Goal: Information Seeking & Learning: Understand process/instructions

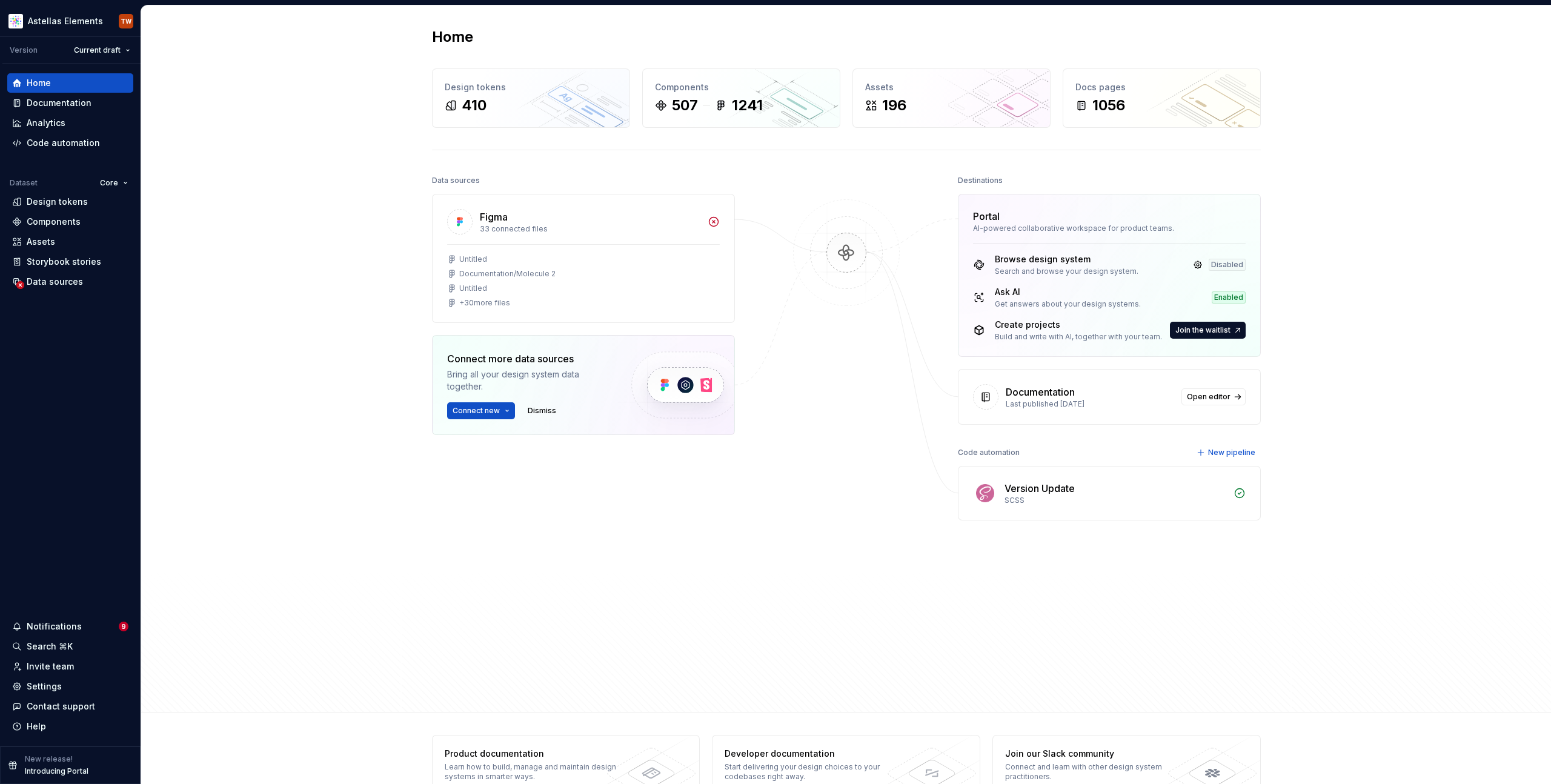
click at [1046, 76] on div "Home Design tokens 410 Components 507 1241 Assets 196 Docs pages 1056 Data sour…" at bounding box center [847, 359] width 1410 height 707
click at [66, 95] on div "Documentation" at bounding box center [70, 103] width 126 height 19
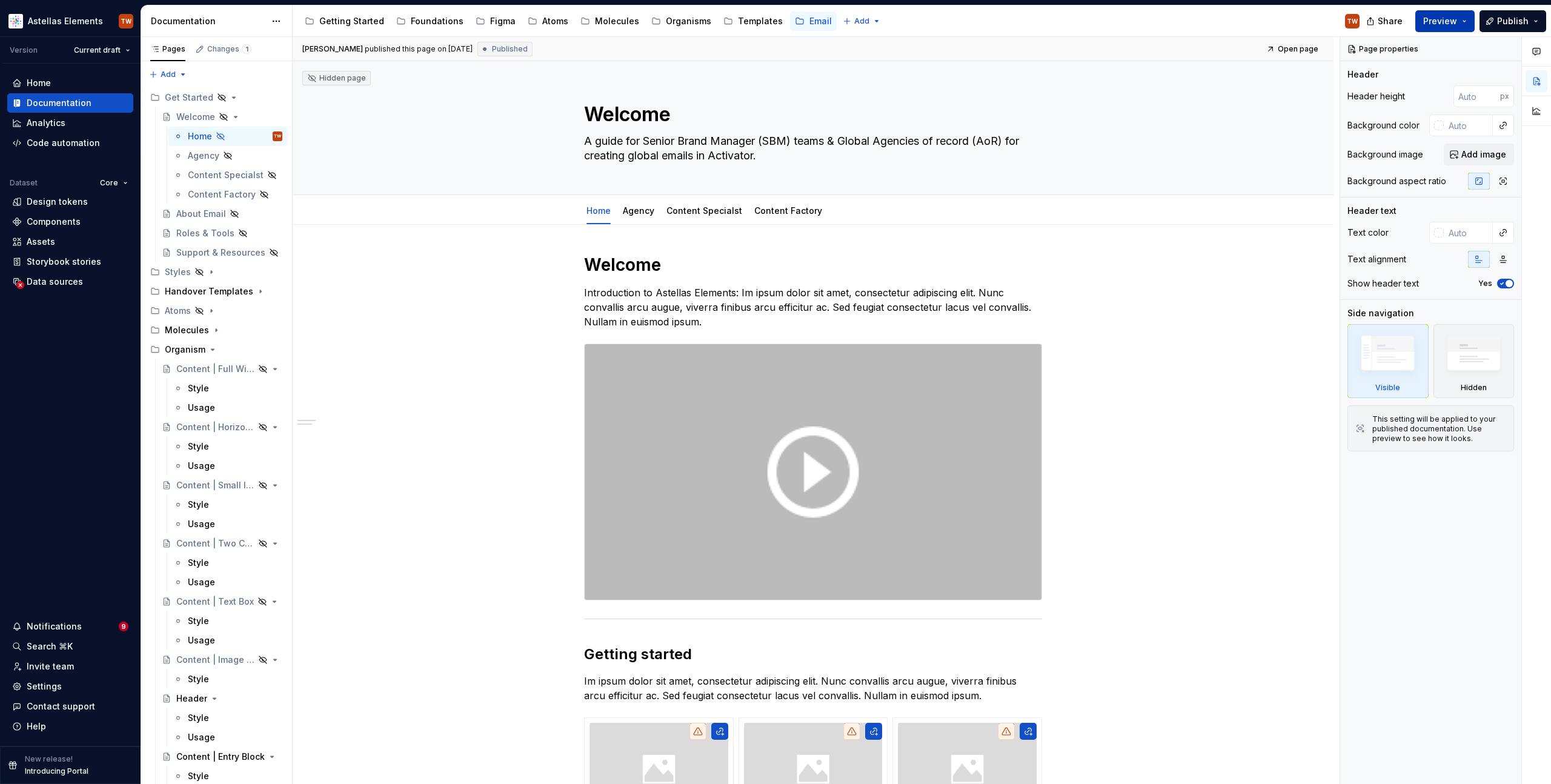
click at [1457, 18] on span "Preview" at bounding box center [1440, 21] width 34 height 12
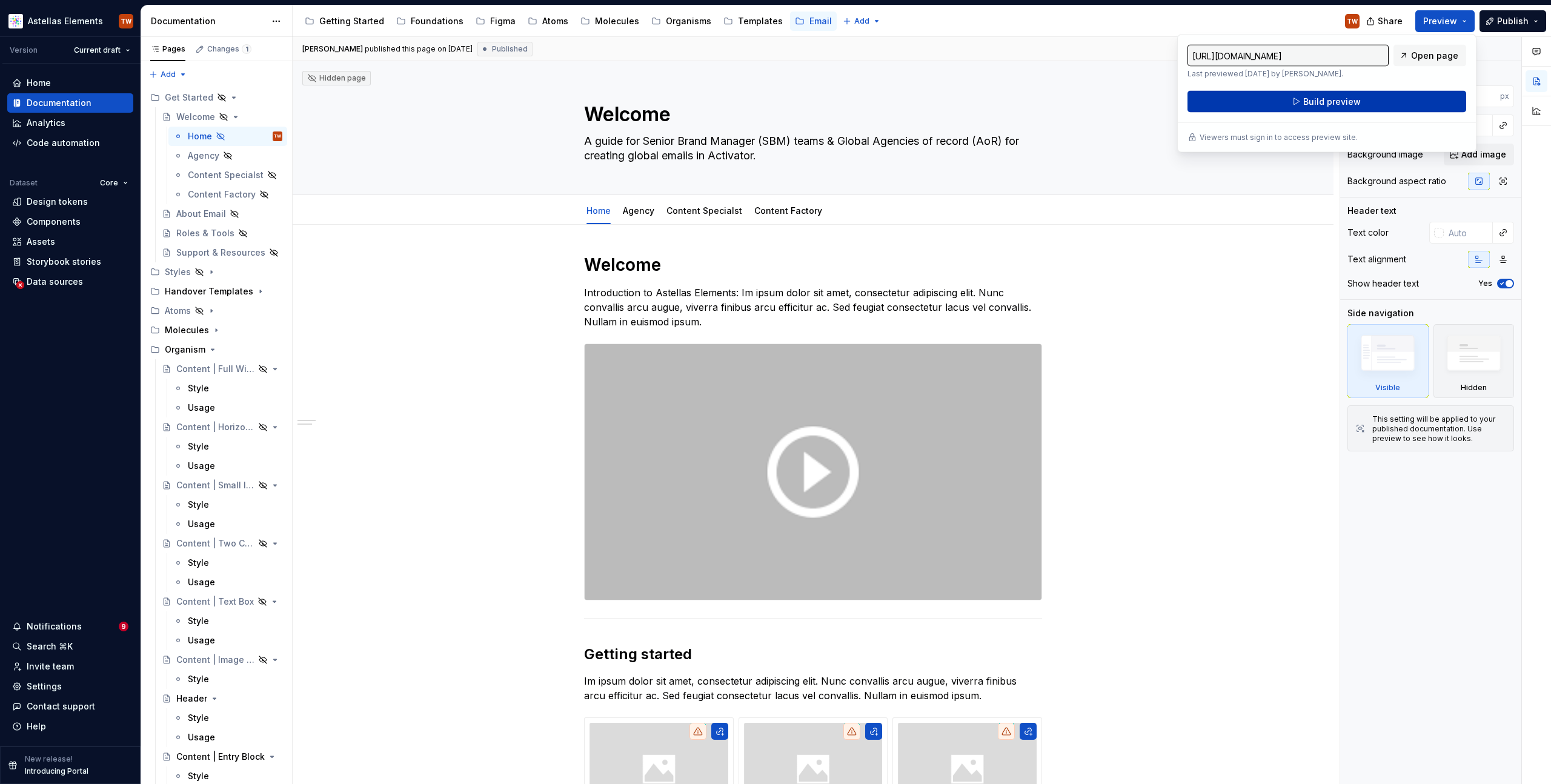
click at [1392, 100] on button "Build preview" at bounding box center [1327, 101] width 279 height 22
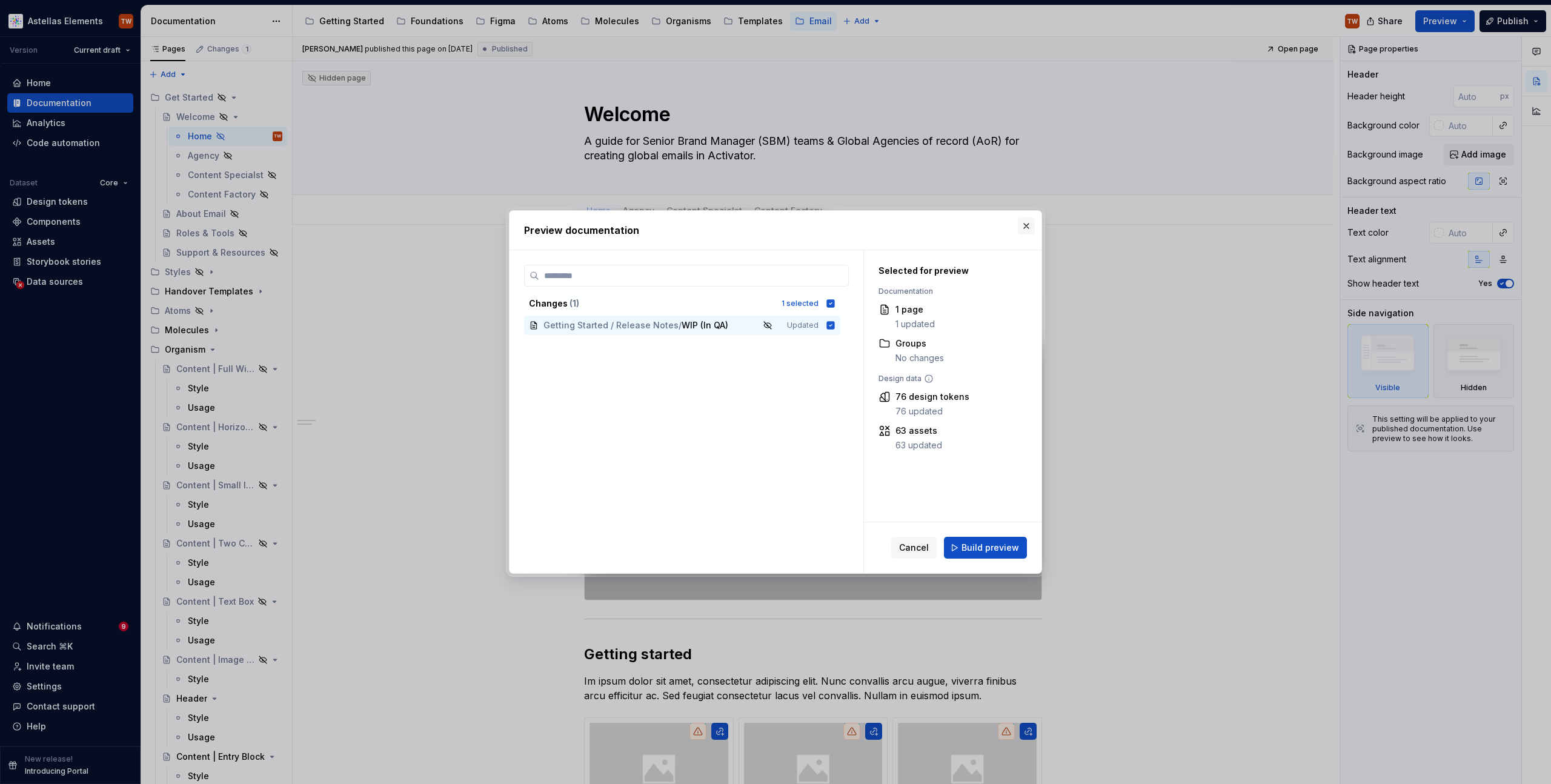
click at [1026, 224] on button "button" at bounding box center [1026, 226] width 17 height 17
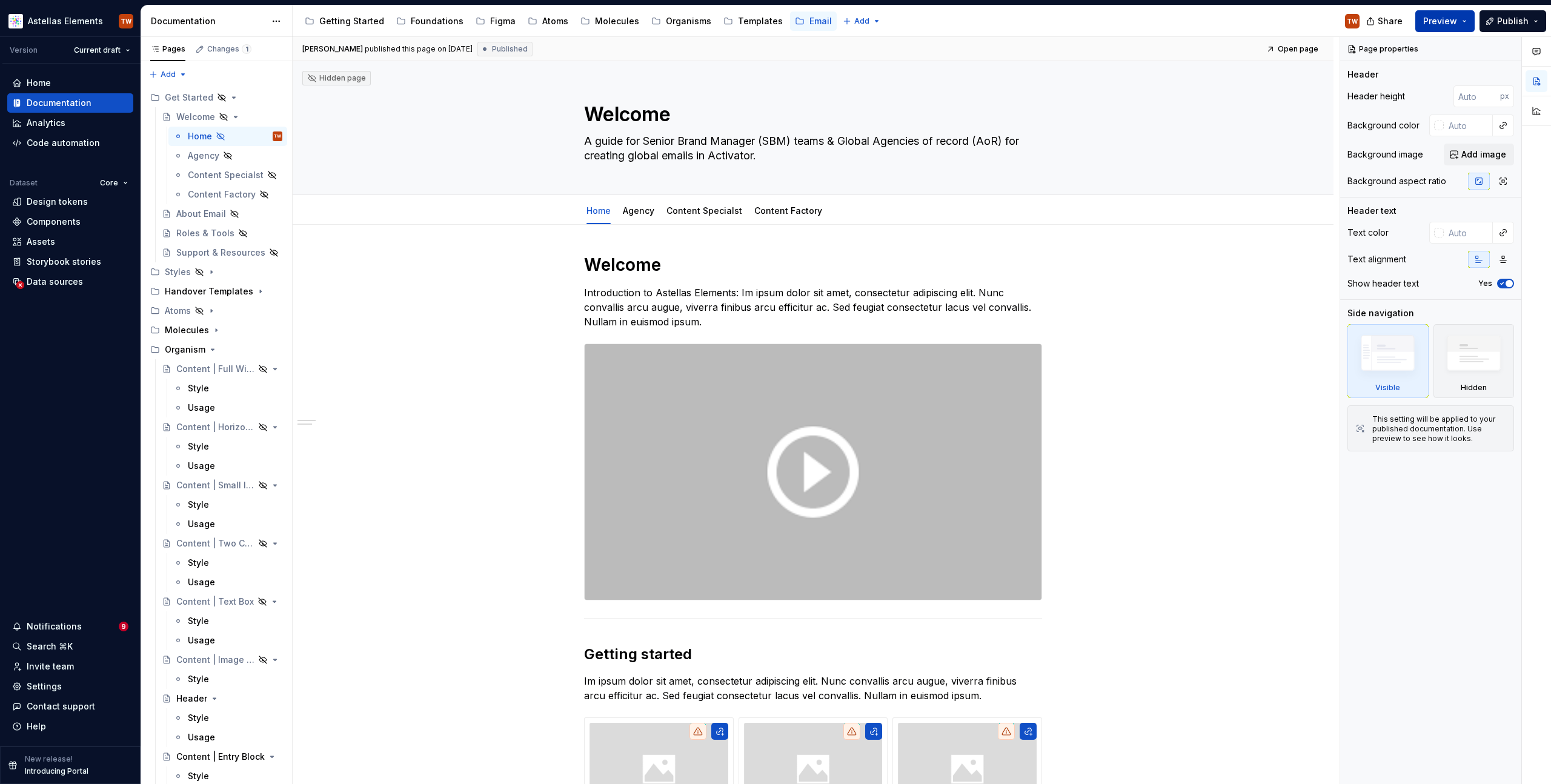
click at [1452, 18] on span "Preview" at bounding box center [1440, 21] width 34 height 12
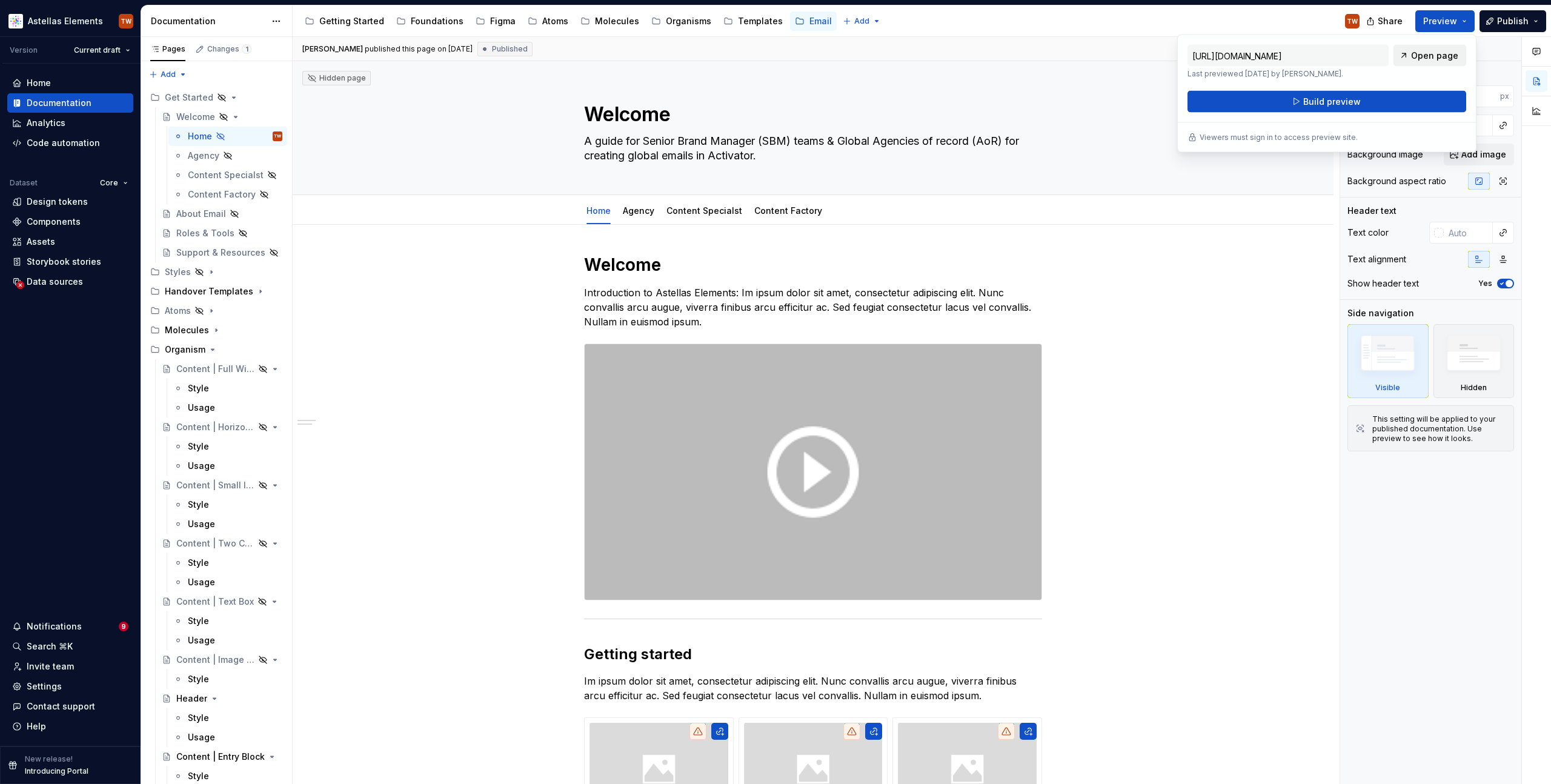
click at [1426, 54] on span "Open page" at bounding box center [1435, 55] width 47 height 12
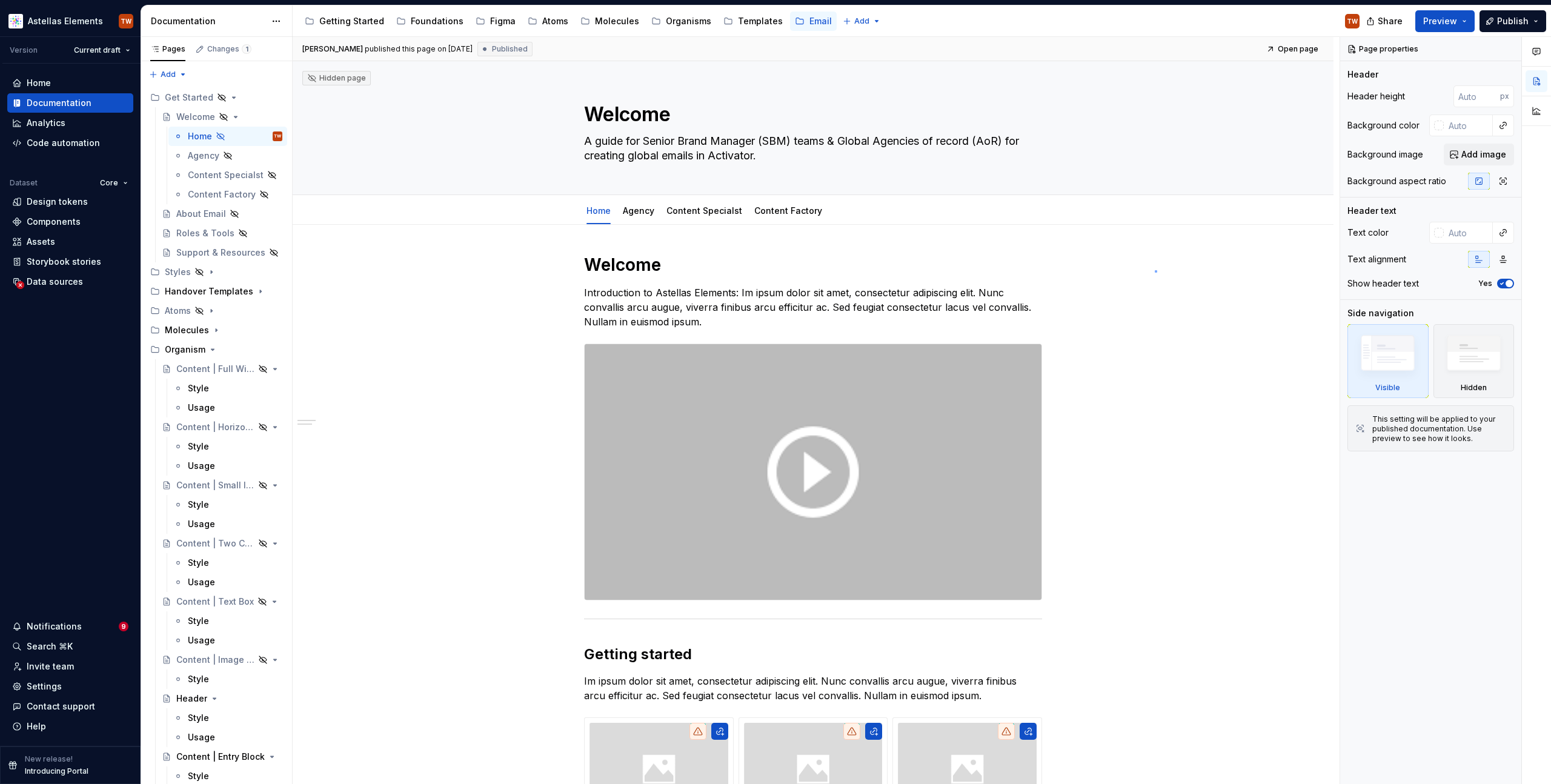
click at [1156, 270] on div "**********" at bounding box center [816, 411] width 1047 height 748
click at [198, 271] on icon "Page tree" at bounding box center [200, 272] width 10 height 10
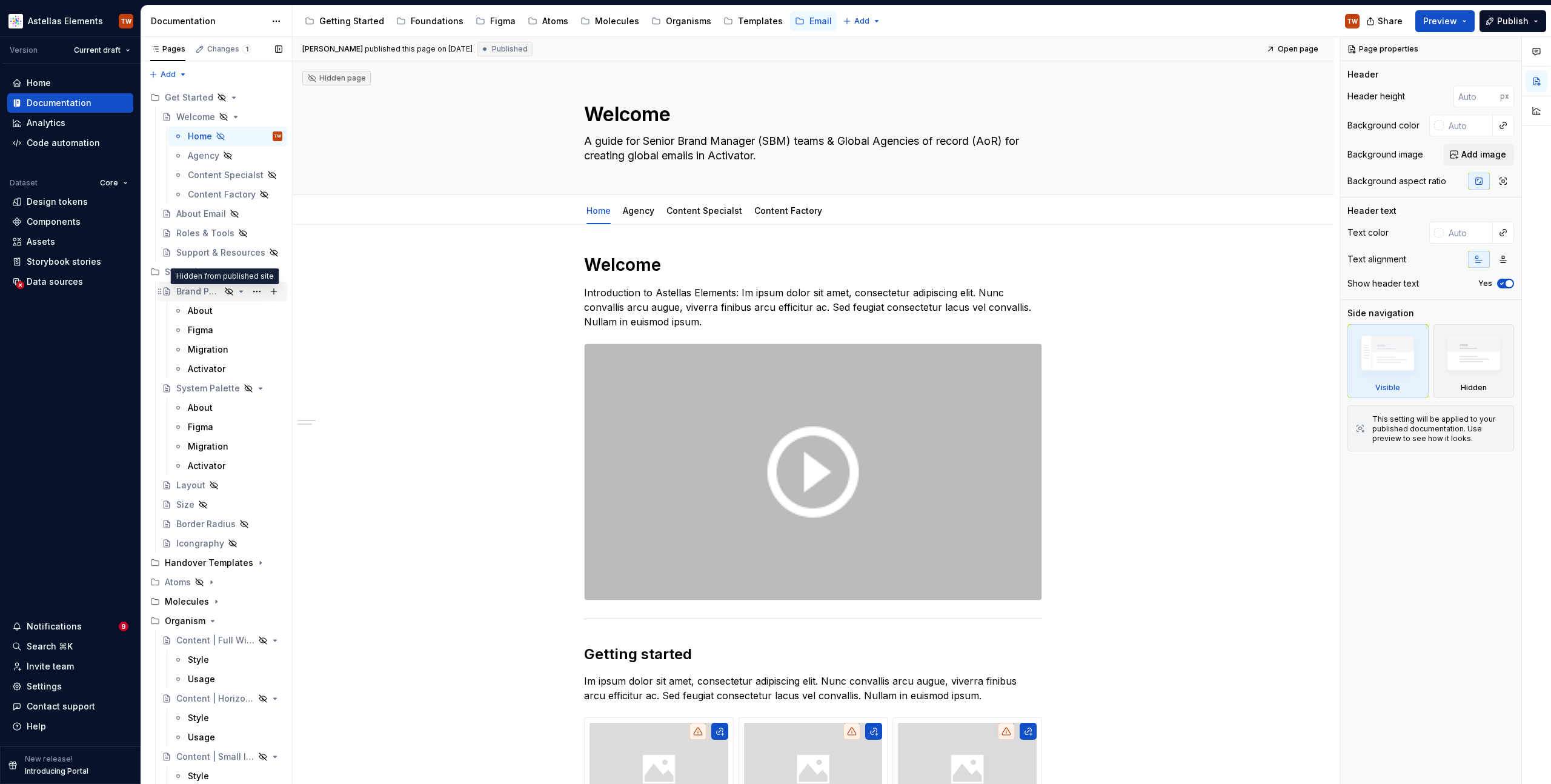
click at [224, 291] on icon "Page tree" at bounding box center [229, 291] width 10 height 10
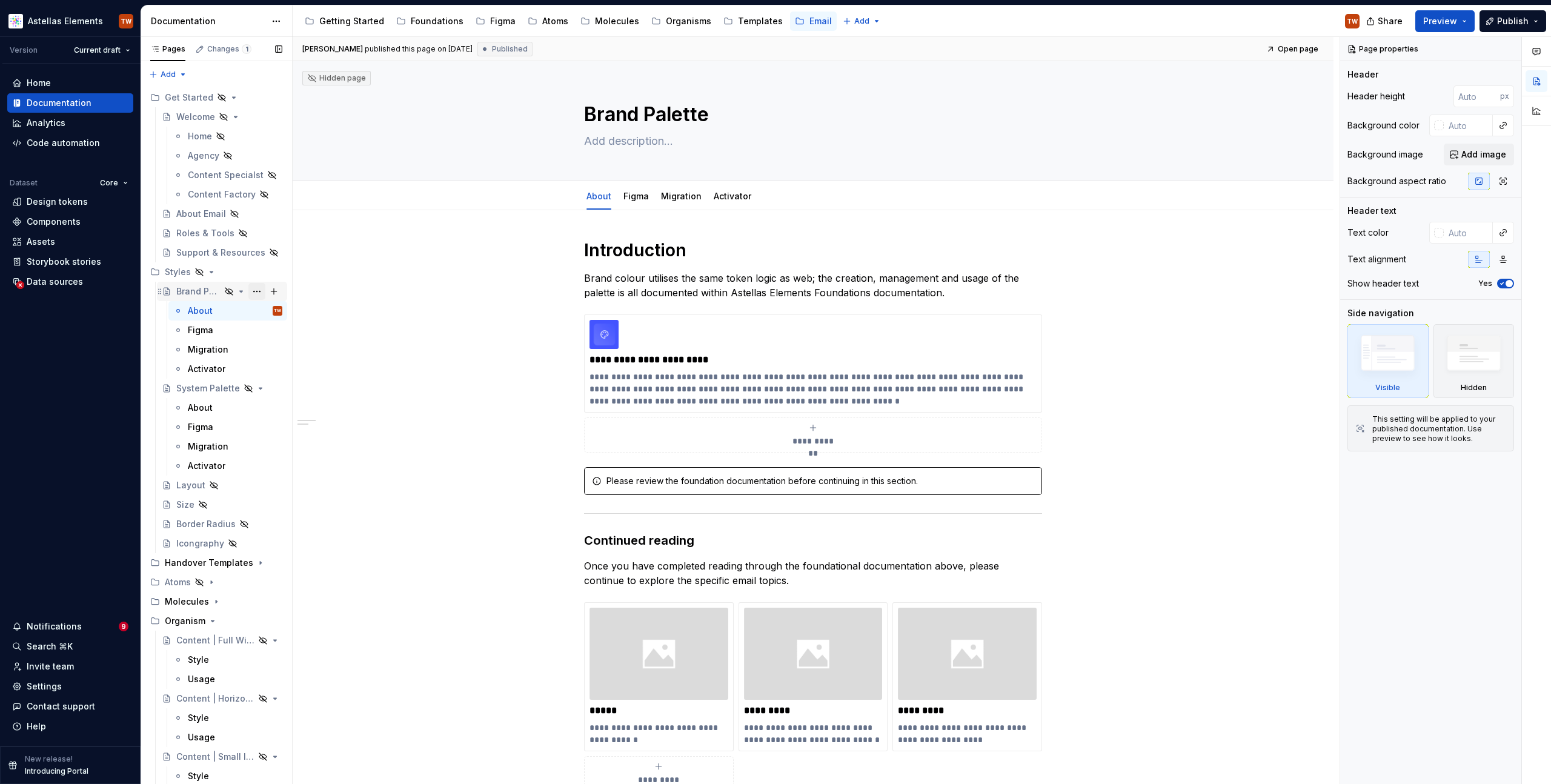
click at [252, 290] on button "Page tree" at bounding box center [256, 291] width 17 height 17
click at [289, 354] on div "Show page" at bounding box center [323, 356] width 119 height 12
click at [632, 202] on div "Figma" at bounding box center [636, 196] width 25 height 12
click at [625, 202] on div "Figma" at bounding box center [636, 196] width 25 height 15
click at [487, 327] on div "**********" at bounding box center [813, 640] width 1041 height 860
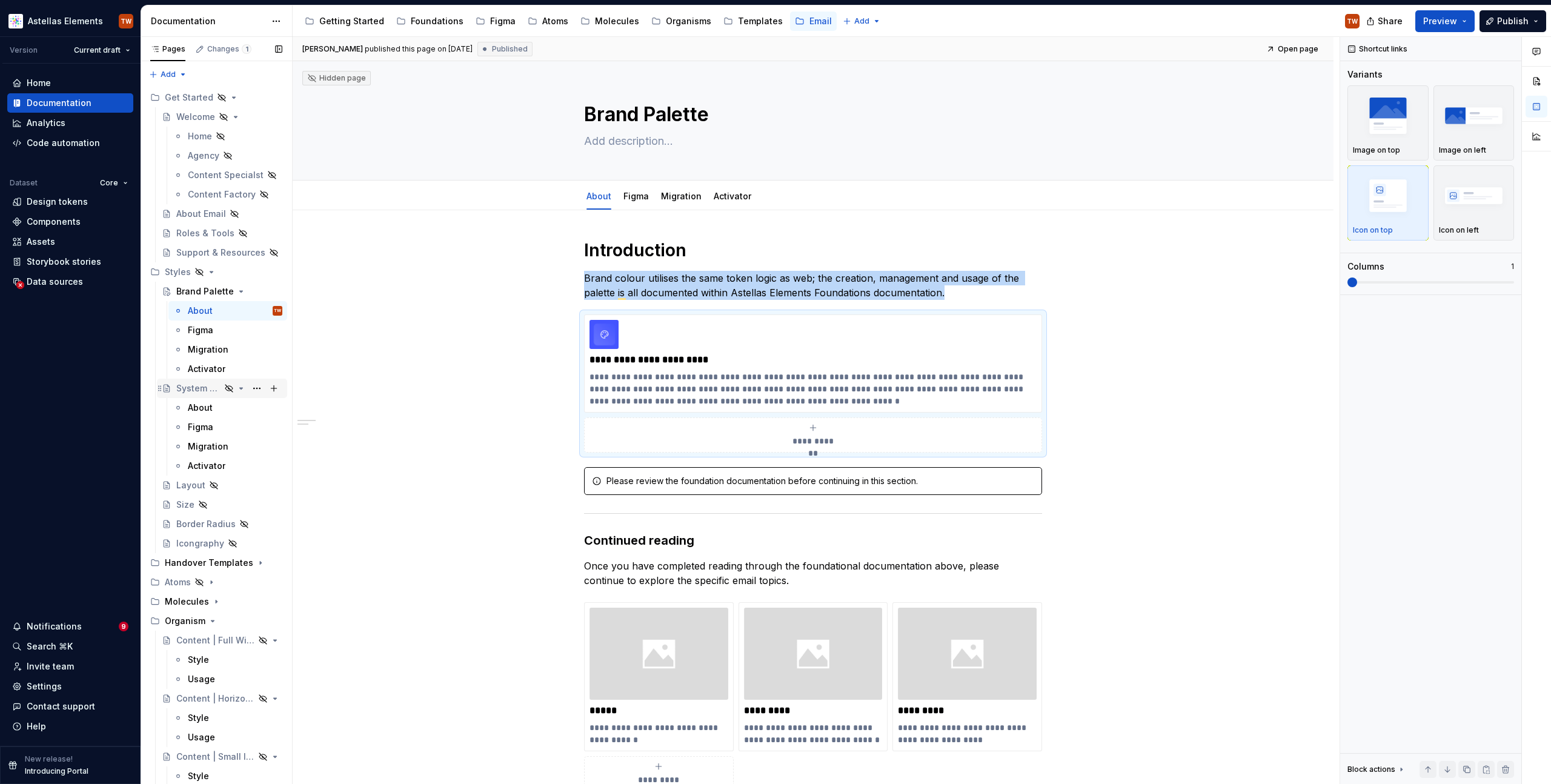
click at [226, 389] on icon "Page tree" at bounding box center [229, 388] width 7 height 7
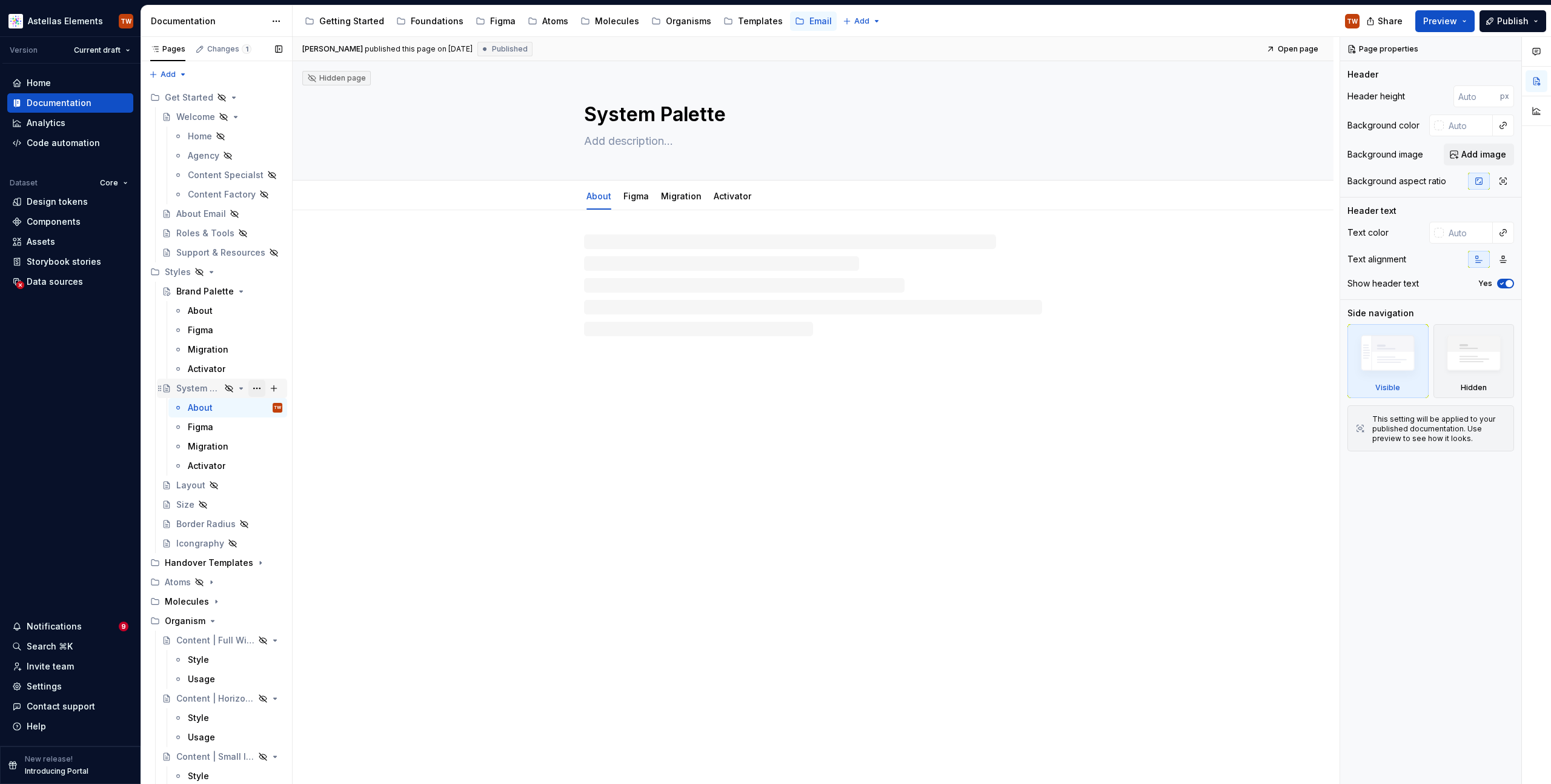
click at [251, 388] on button "Page tree" at bounding box center [256, 388] width 17 height 17
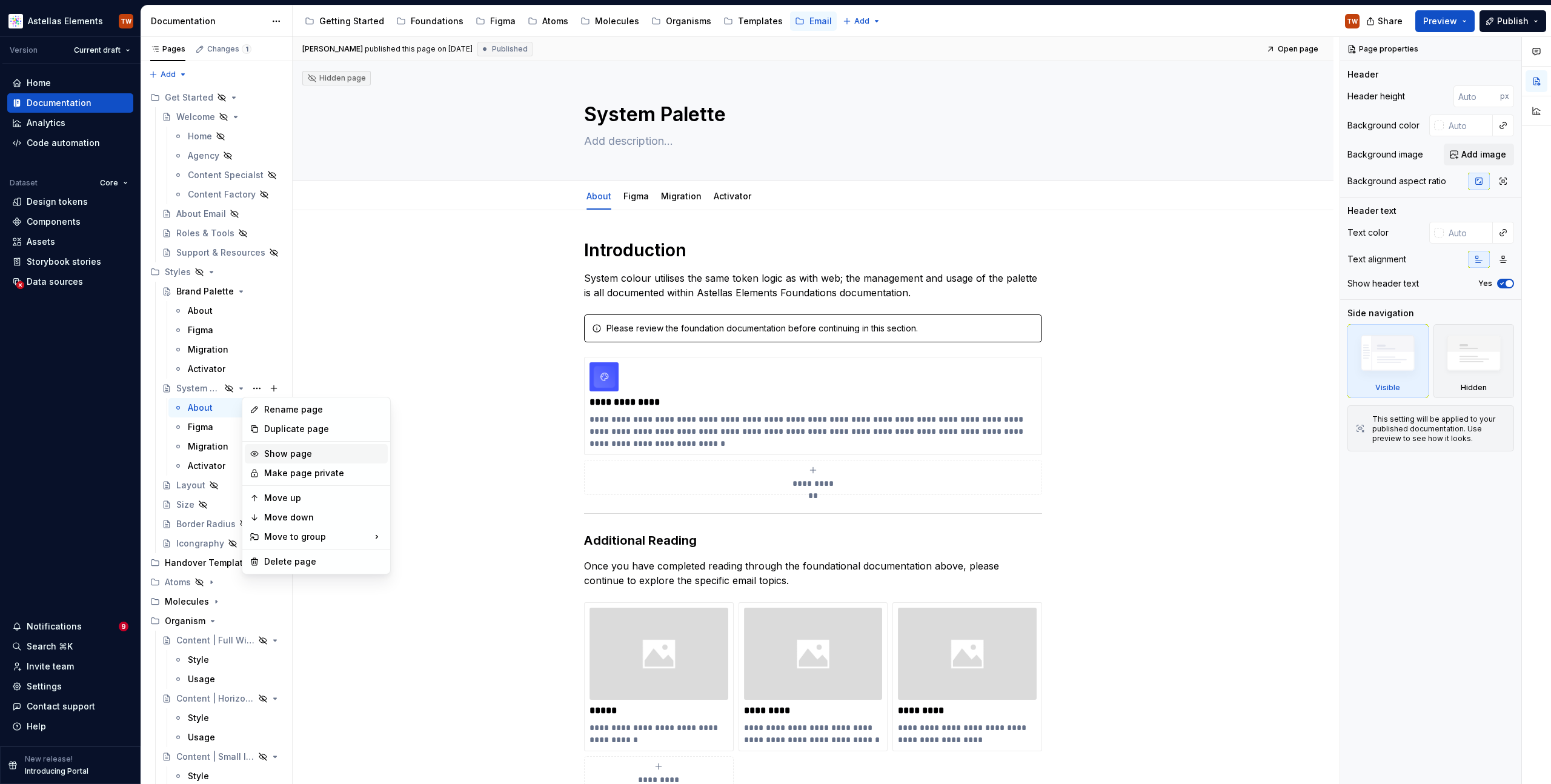
click at [286, 454] on div "Show page" at bounding box center [323, 453] width 119 height 12
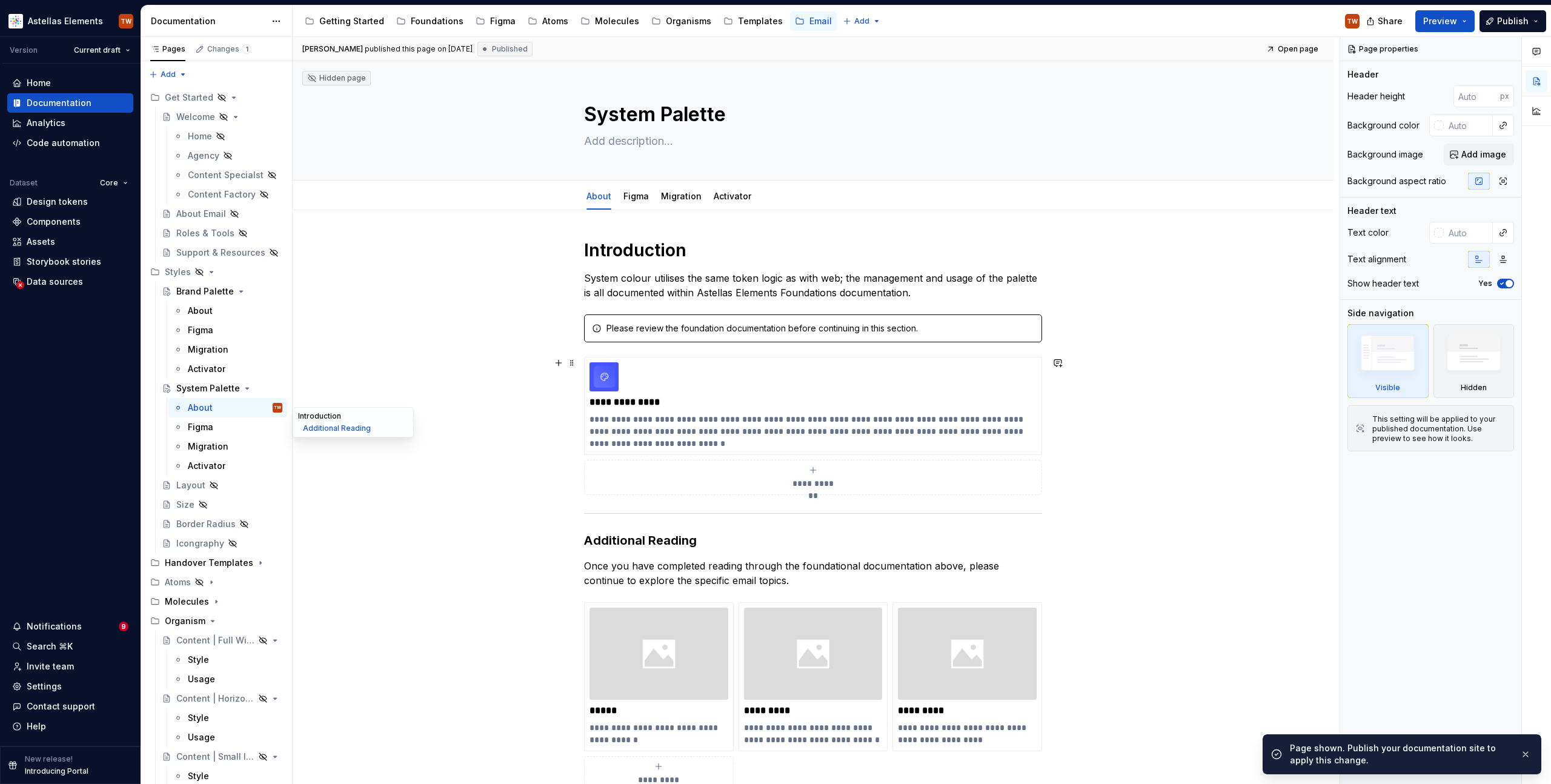
click at [391, 414] on button "Introduction" at bounding box center [353, 415] width 115 height 12
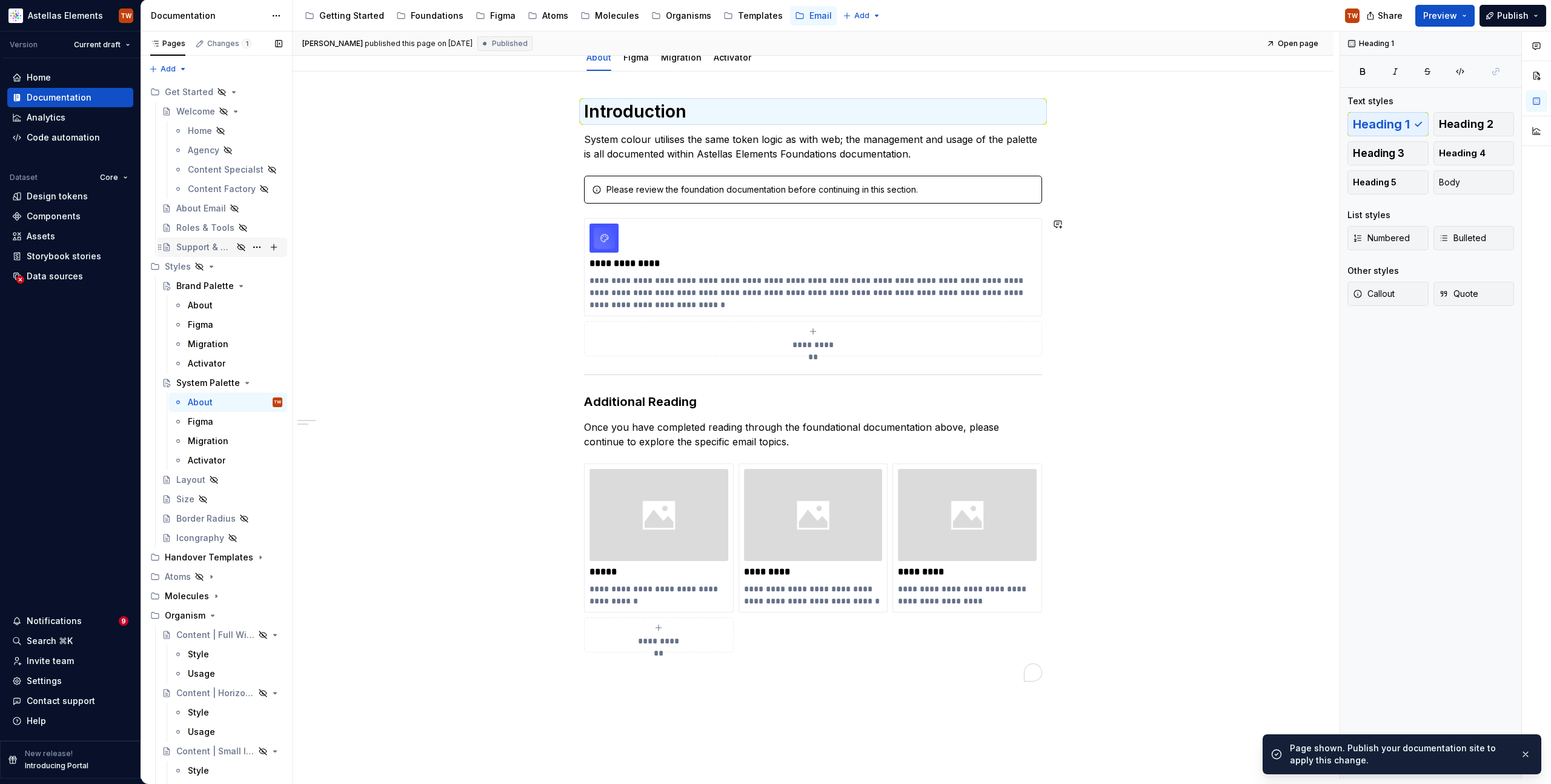
scroll to position [141, 0]
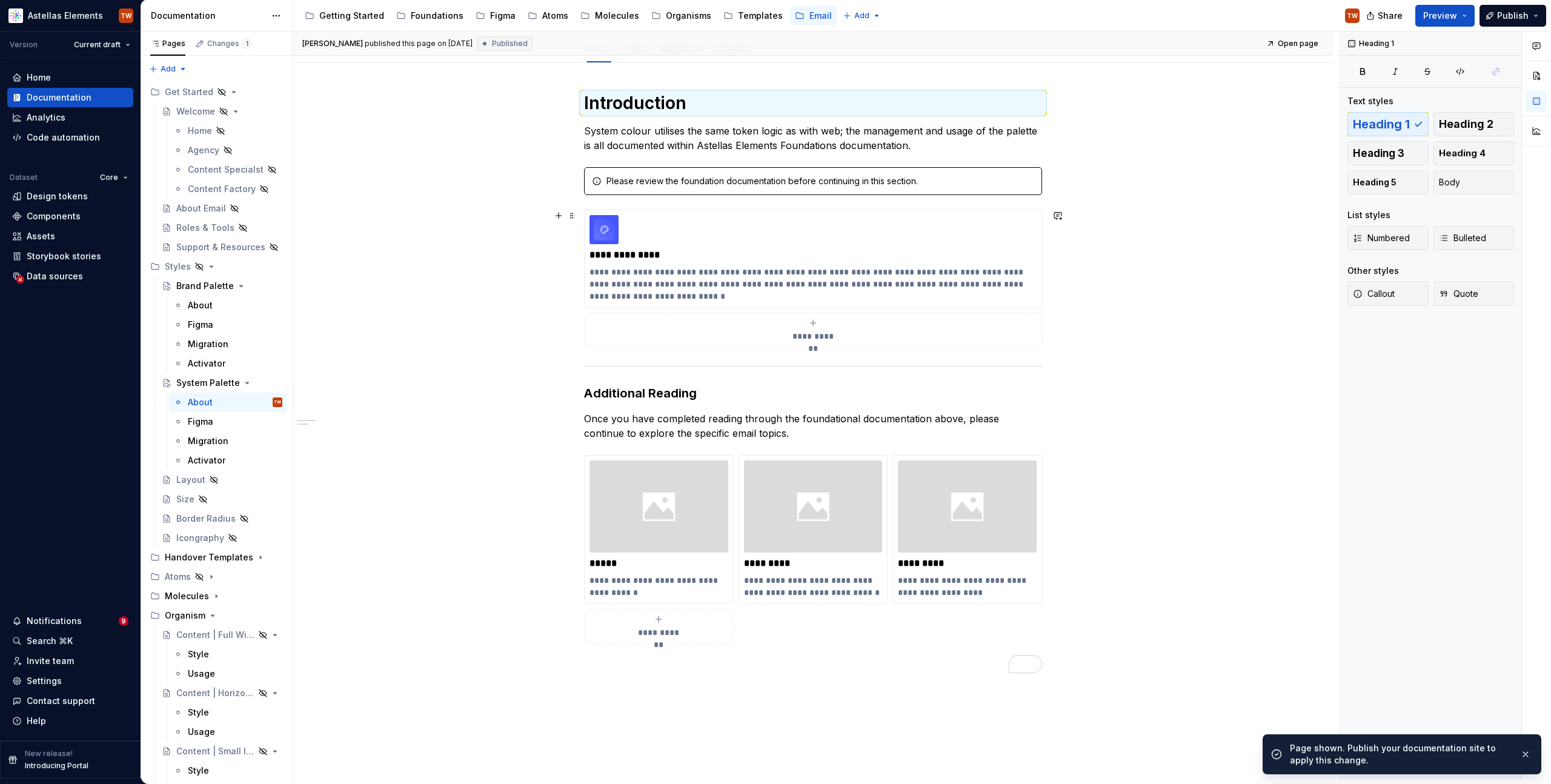
click at [378, 238] on div "**********" at bounding box center [813, 493] width 1041 height 860
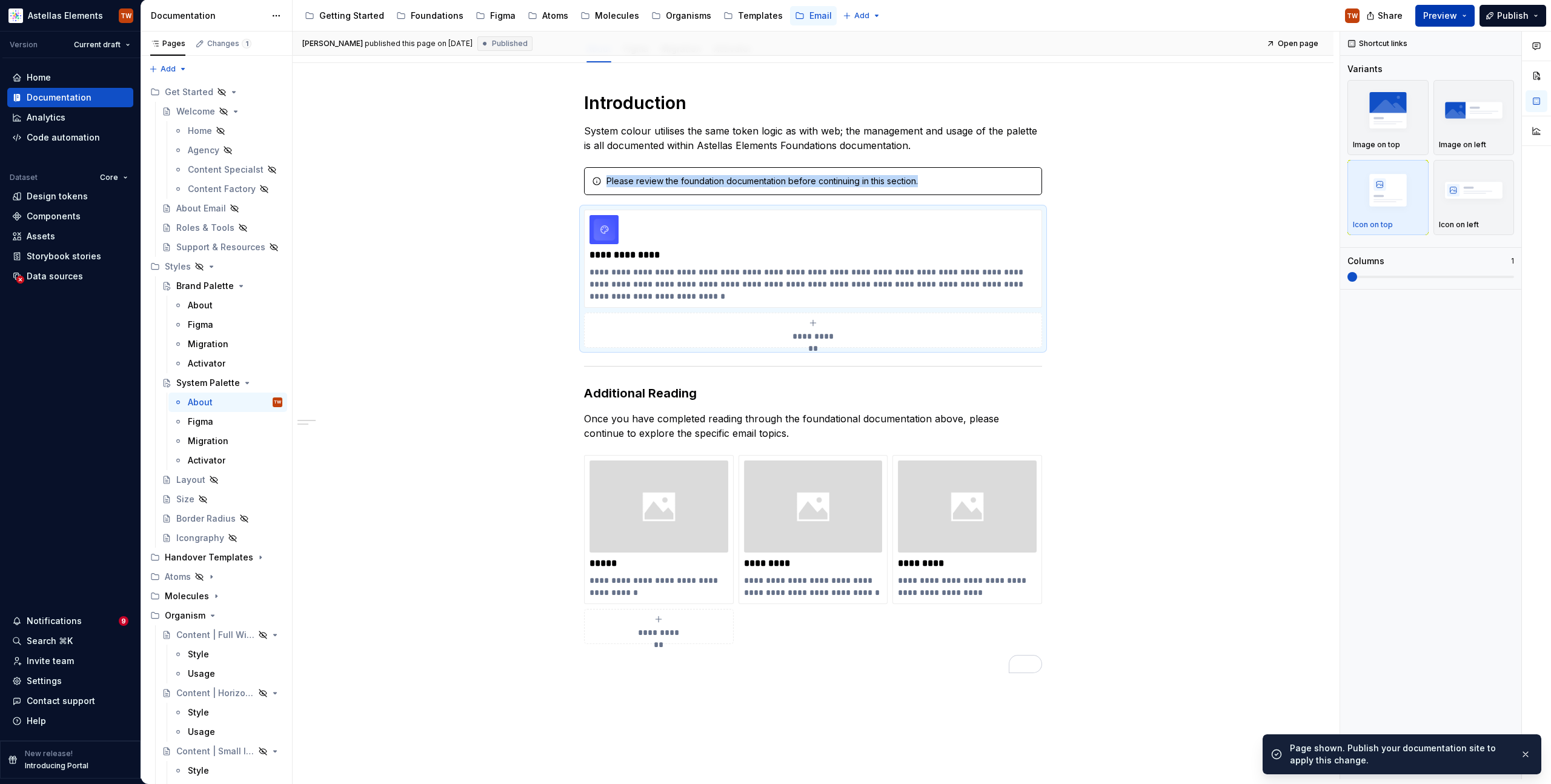
click at [1459, 16] on button "Preview" at bounding box center [1445, 15] width 59 height 22
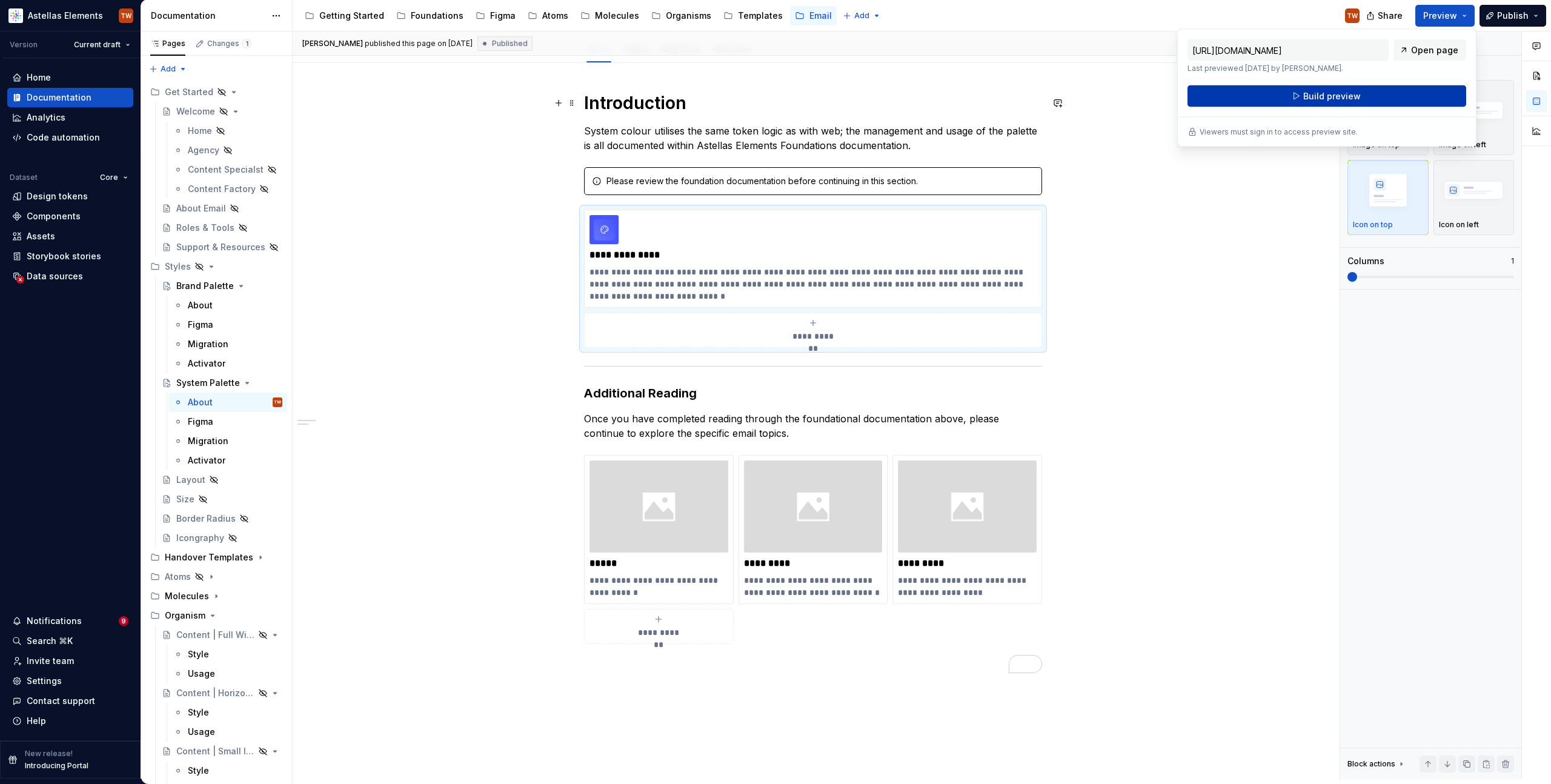
click at [1322, 97] on span "Build preview" at bounding box center [1332, 96] width 57 height 12
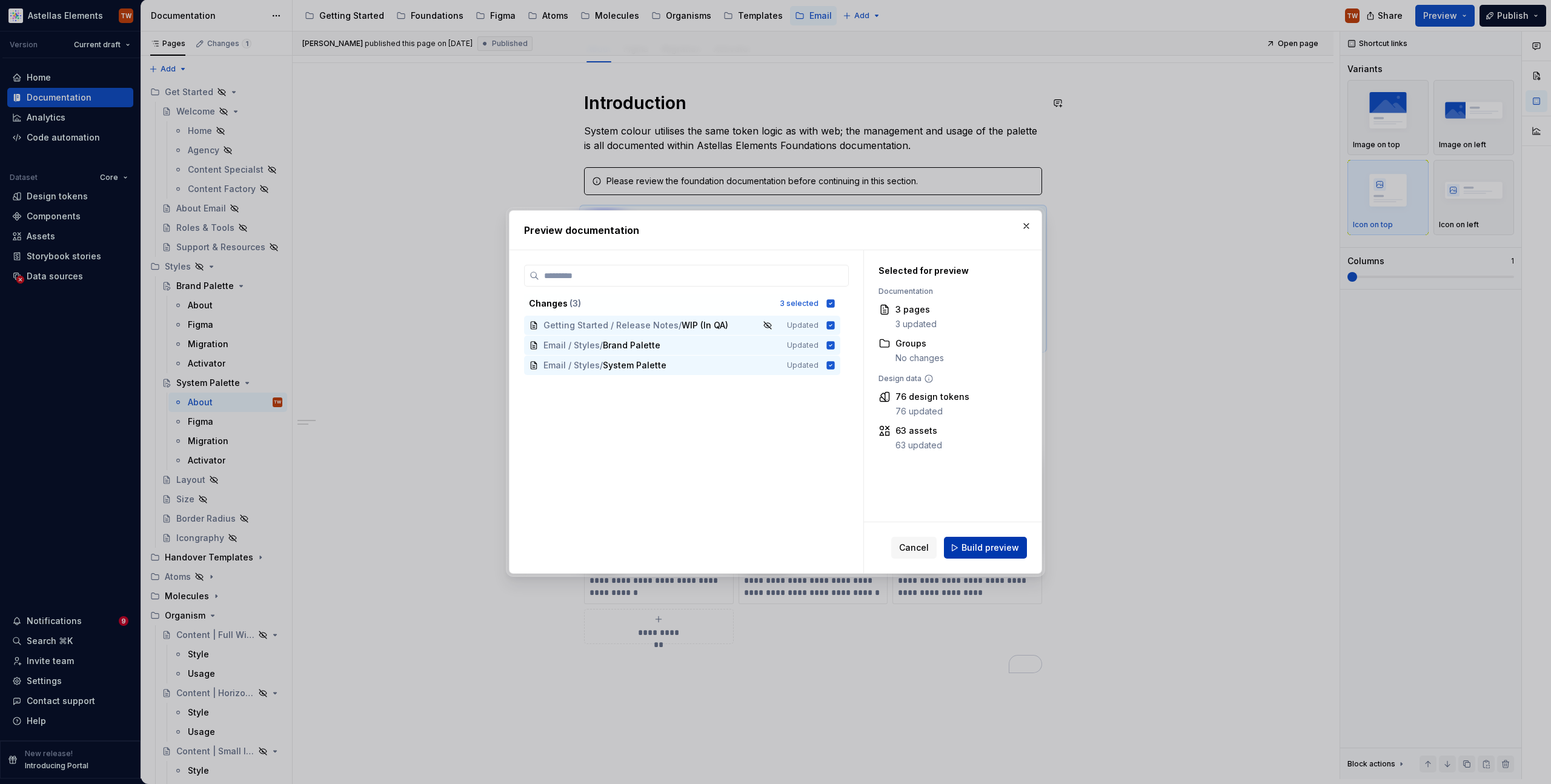
click at [983, 547] on span "Build preview" at bounding box center [990, 547] width 57 height 12
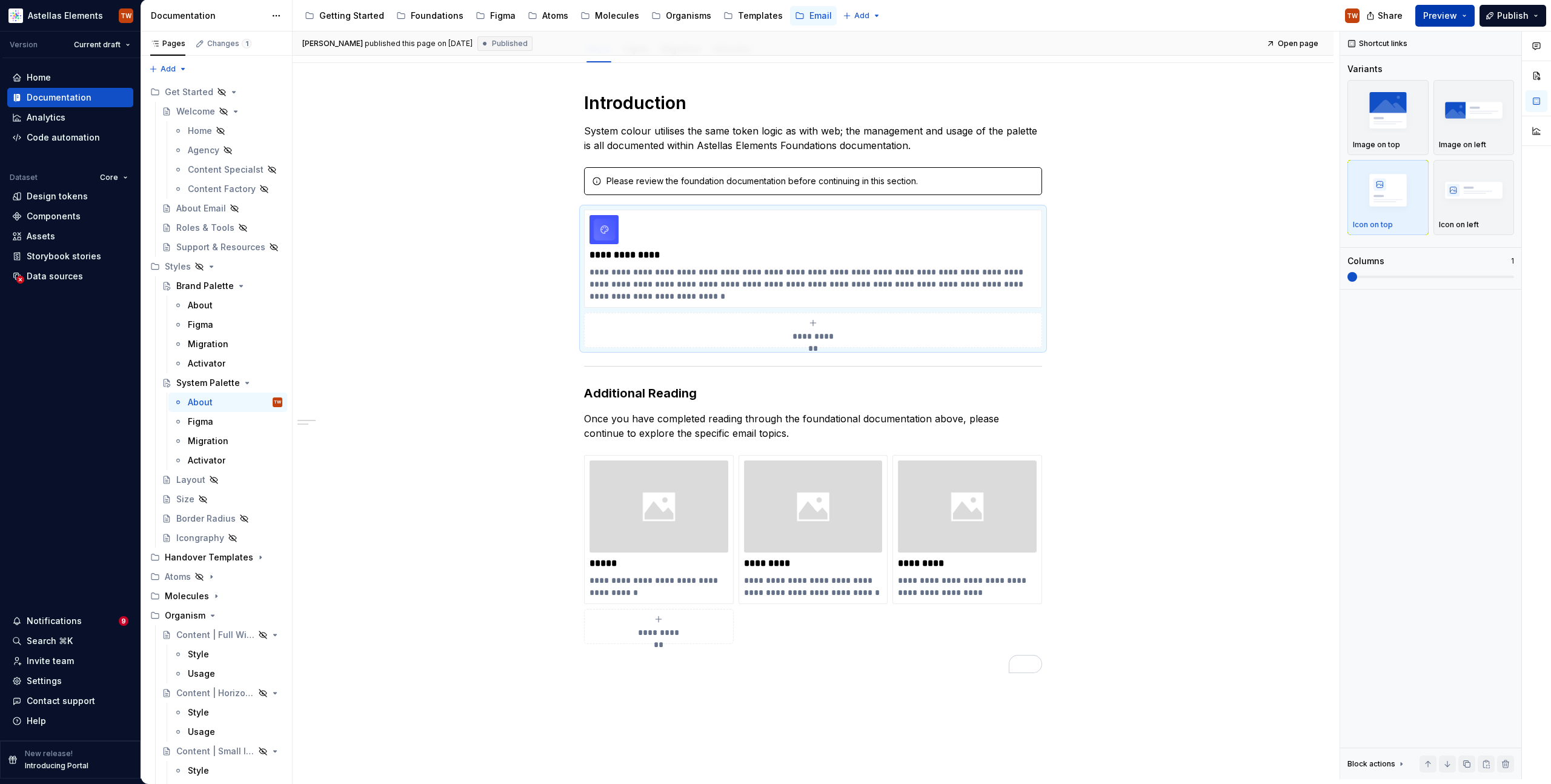
click at [1467, 17] on button "Preview" at bounding box center [1445, 15] width 59 height 22
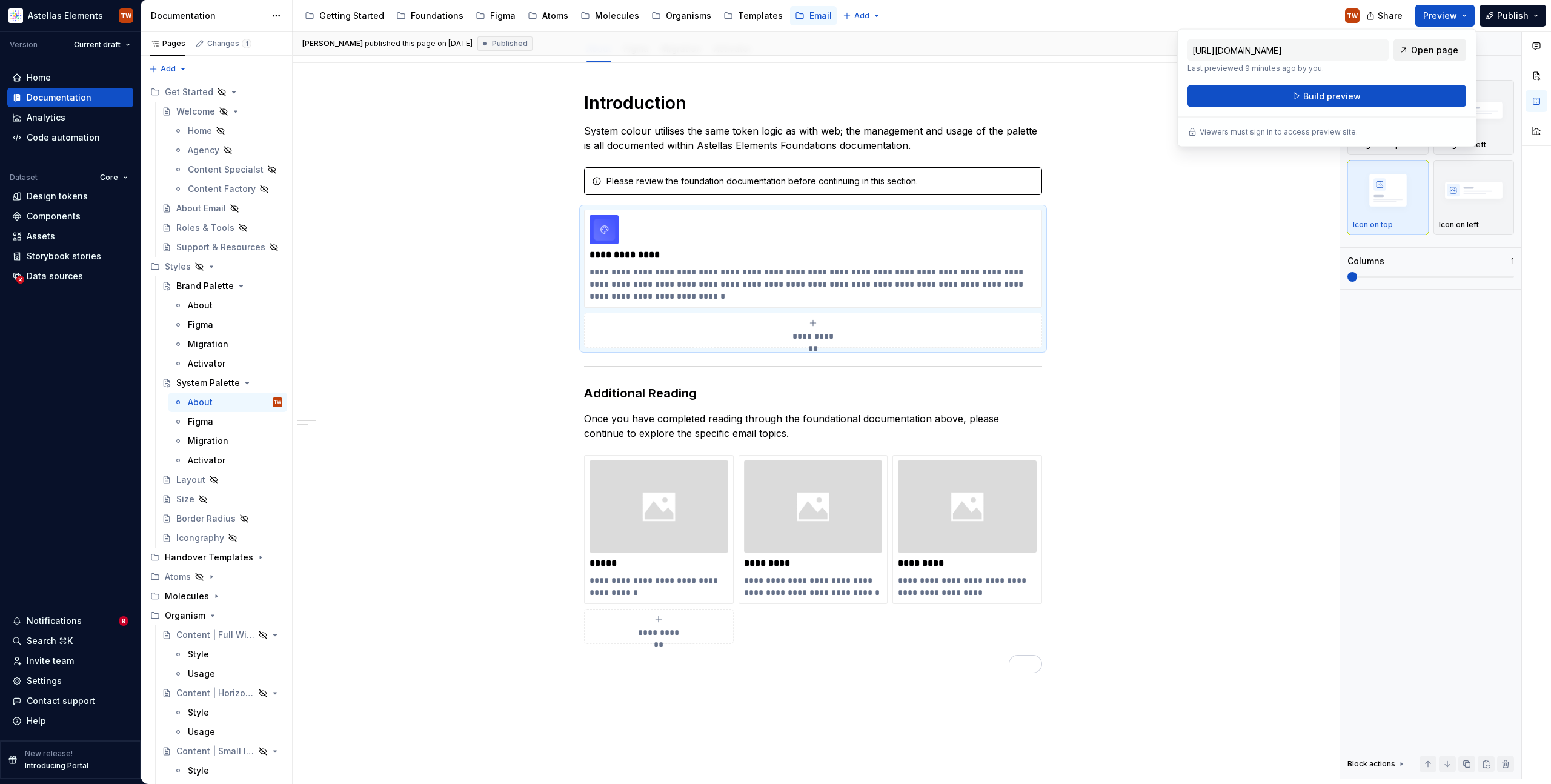
click at [1455, 41] on link "Open page" at bounding box center [1431, 50] width 73 height 22
click at [249, 265] on button "Page tree" at bounding box center [256, 266] width 17 height 17
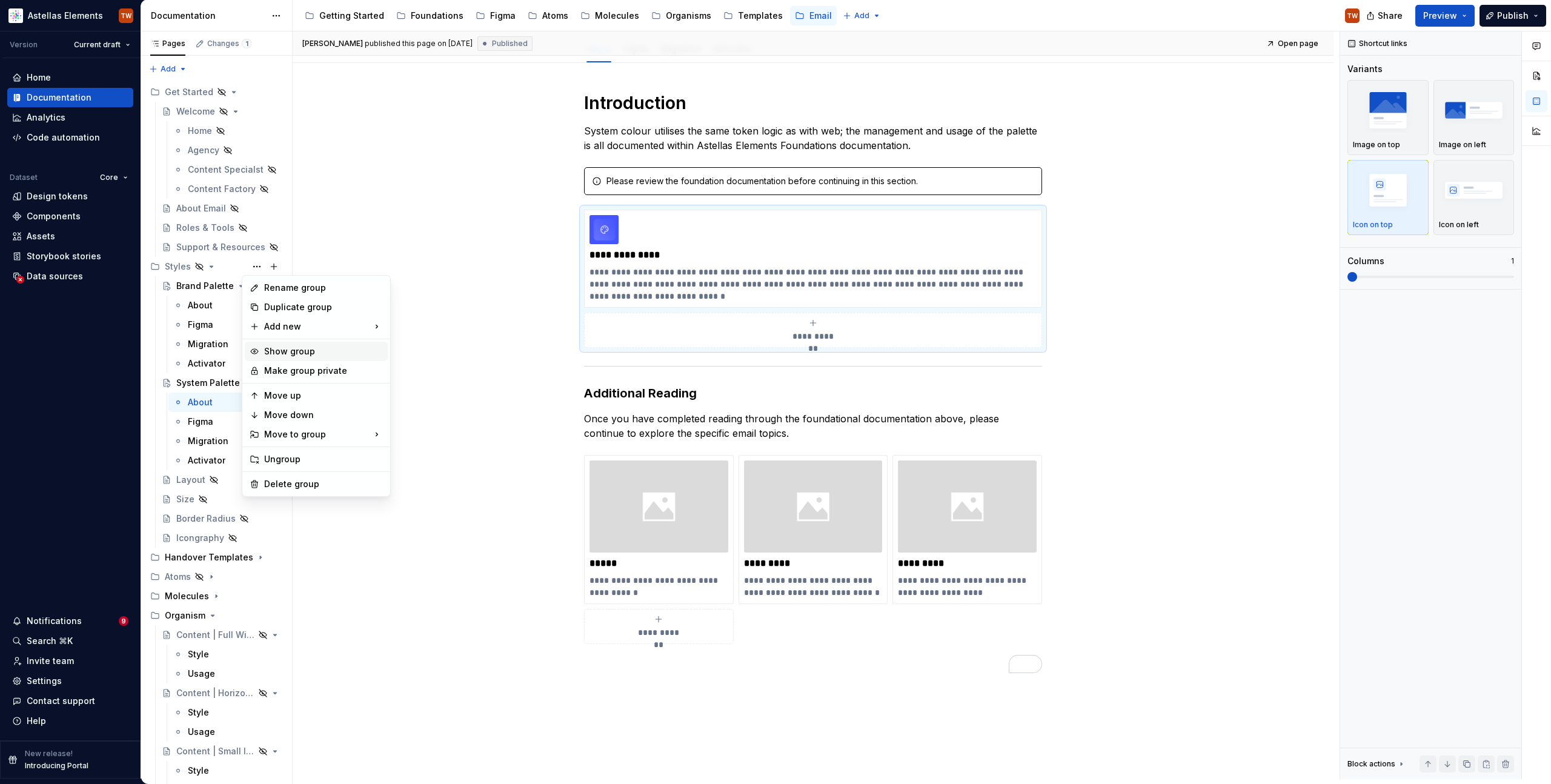
click at [291, 353] on div "Show group" at bounding box center [323, 351] width 119 height 12
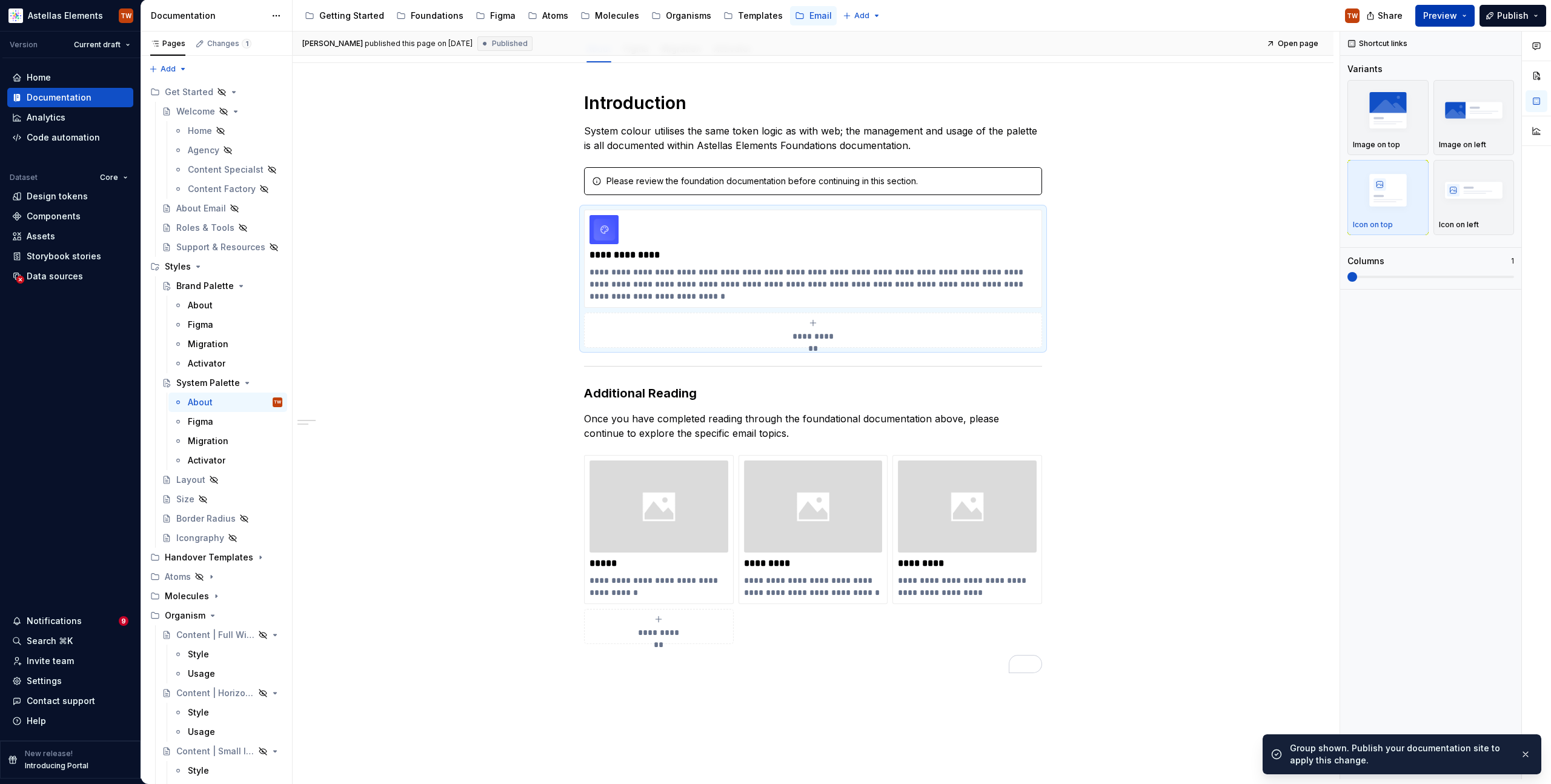
click at [1449, 16] on span "Preview" at bounding box center [1440, 15] width 34 height 12
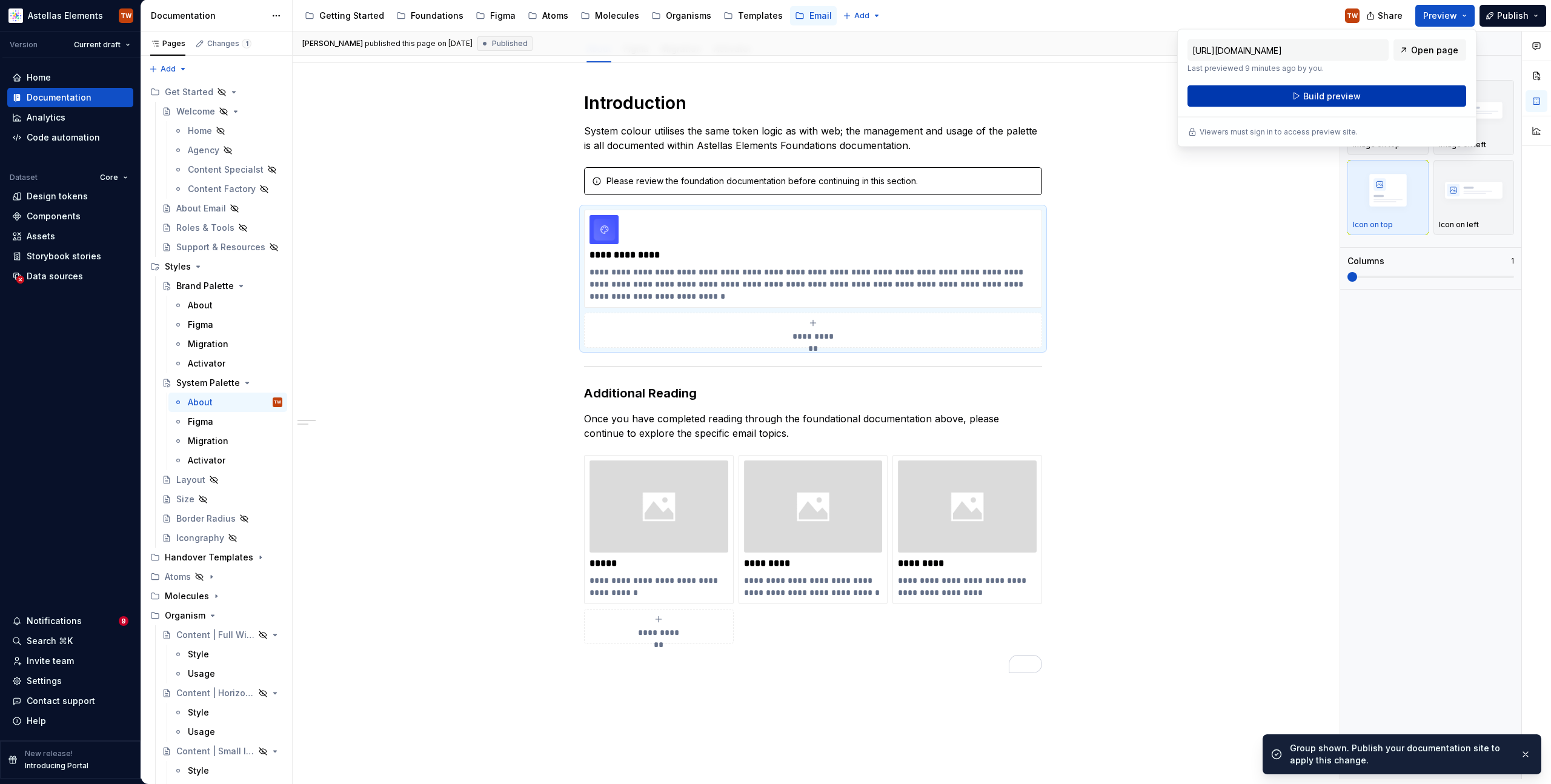
click at [1350, 88] on button "Build preview" at bounding box center [1327, 96] width 279 height 22
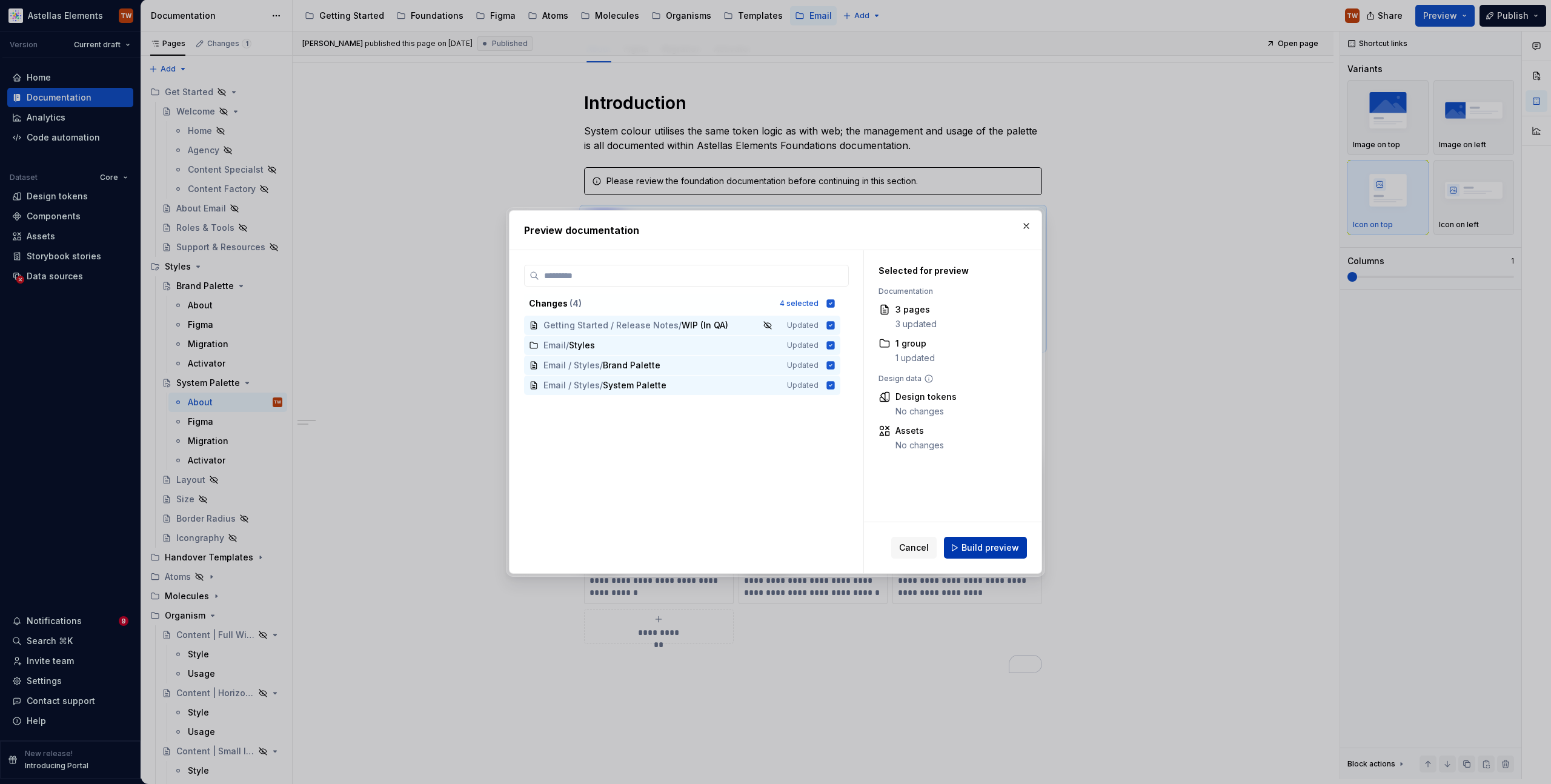
click at [998, 552] on span "Build preview" at bounding box center [990, 547] width 57 height 12
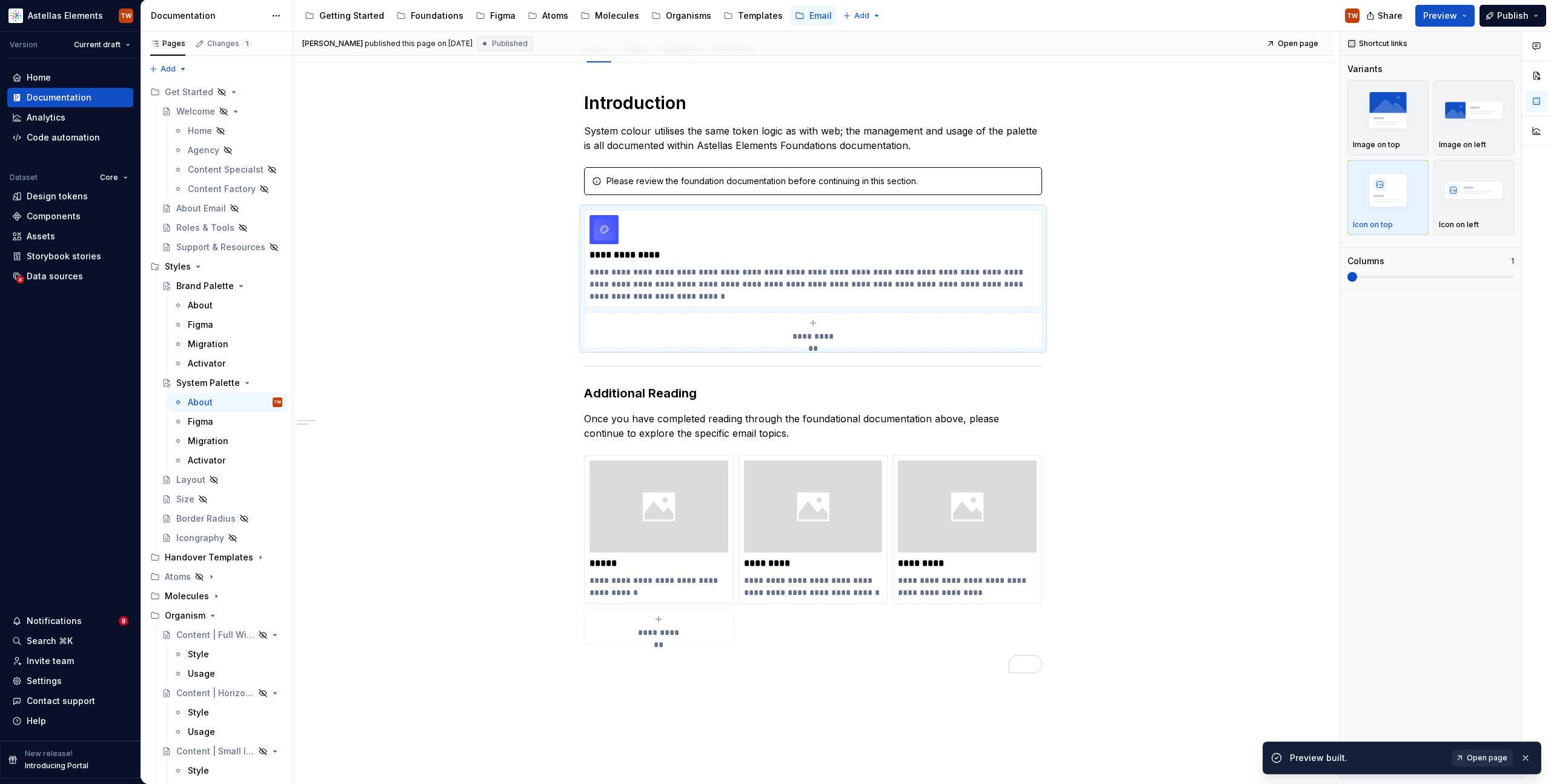
click at [1494, 758] on span "Open page" at bounding box center [1487, 757] width 40 height 10
click at [205, 324] on div "Figma" at bounding box center [200, 324] width 25 height 12
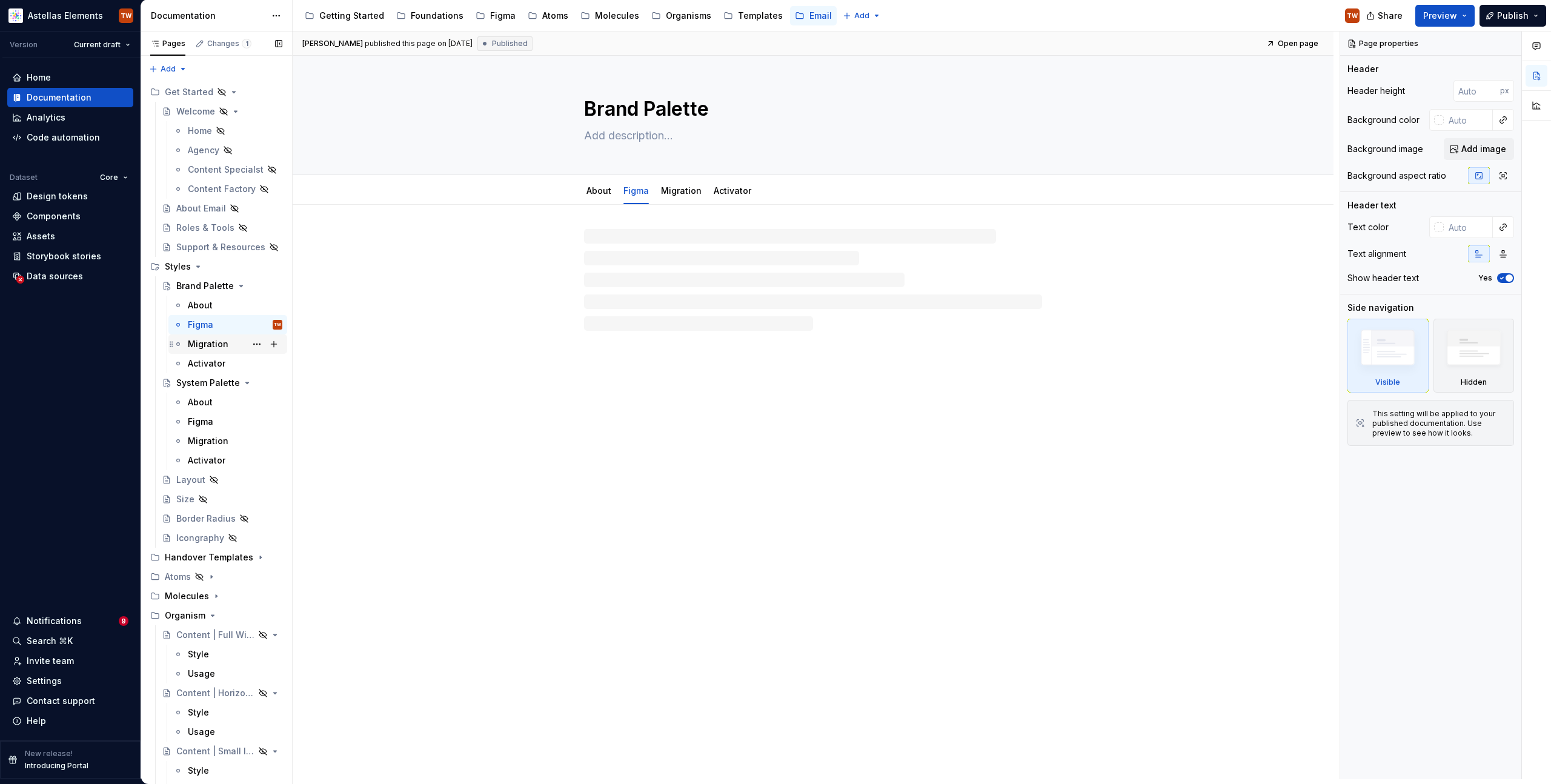
click at [209, 341] on div "Migration" at bounding box center [208, 344] width 40 height 12
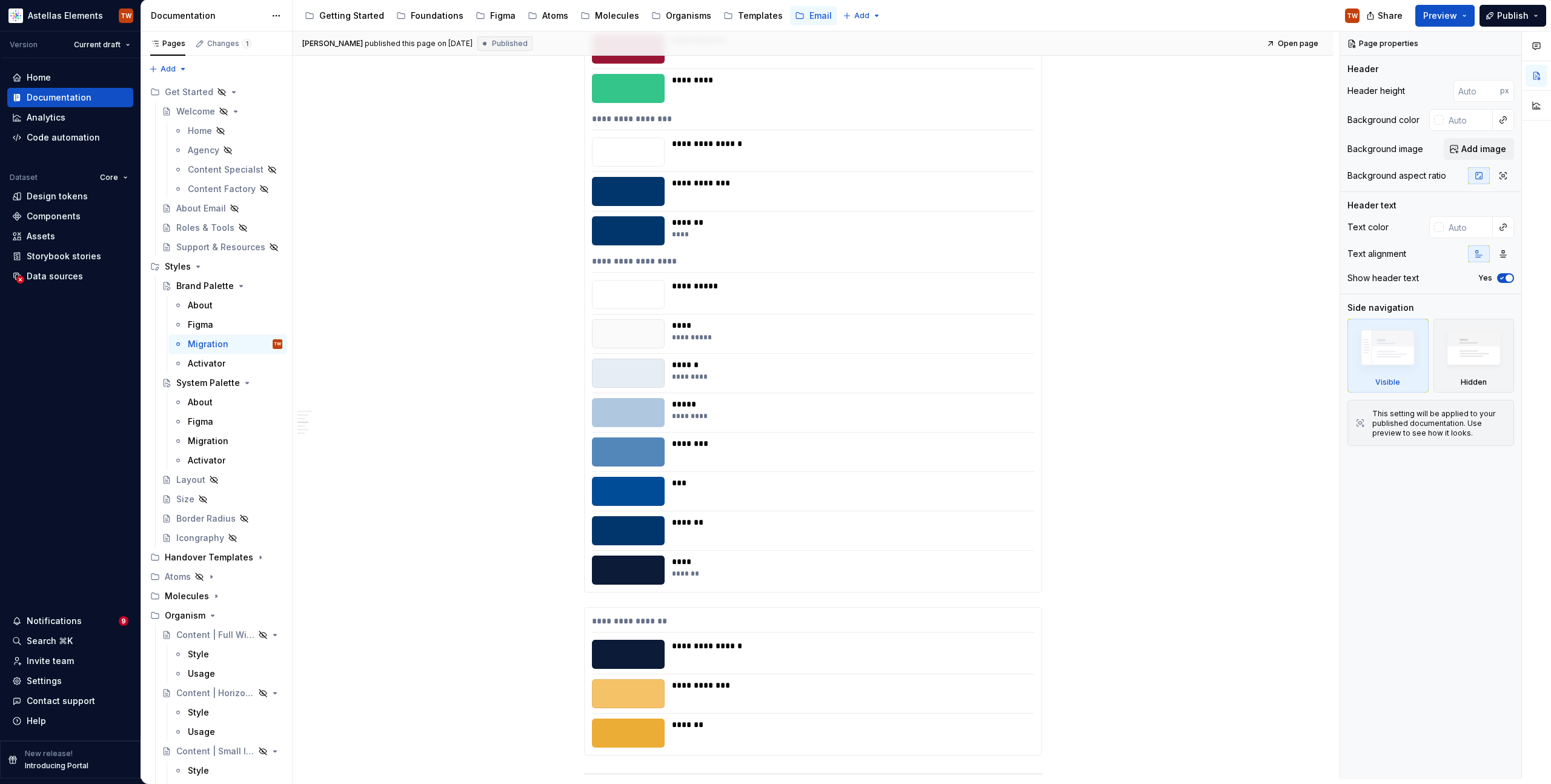
scroll to position [2324, 0]
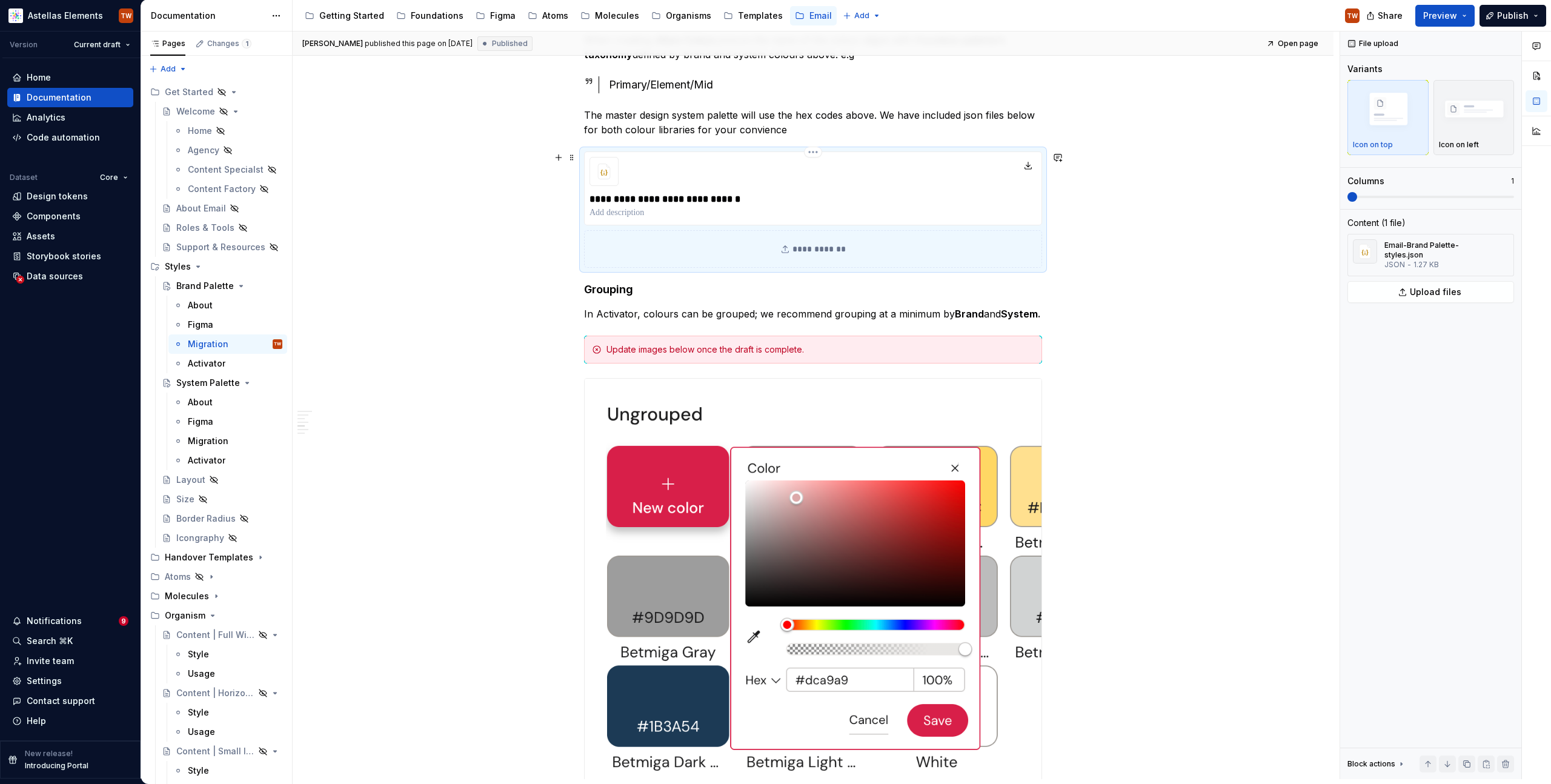
click at [780, 191] on div "**********" at bounding box center [813, 205] width 447 height 29
click at [1490, 112] on img "button" at bounding box center [1474, 110] width 70 height 47
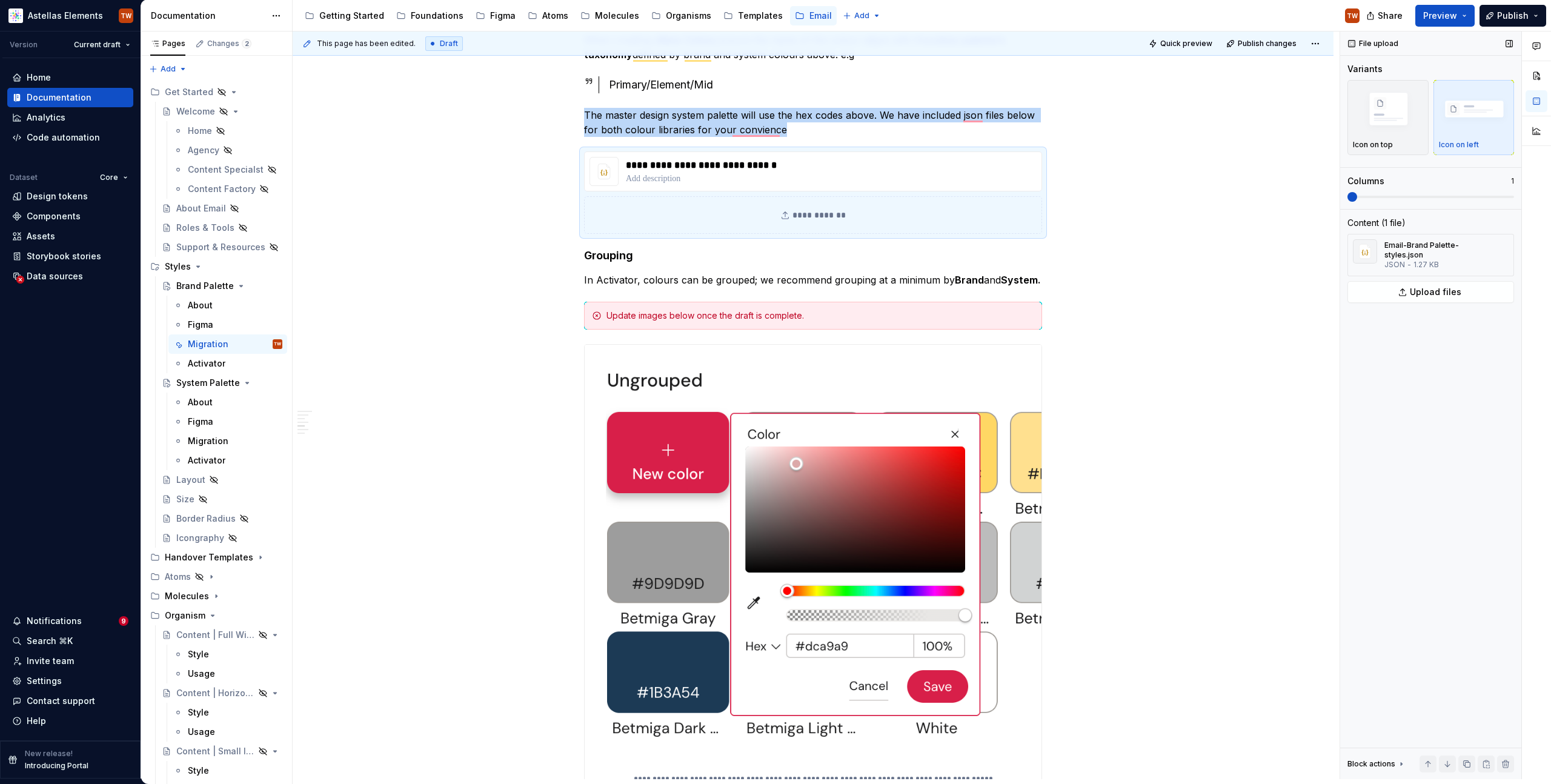
click at [1358, 200] on span at bounding box center [1353, 197] width 10 height 10
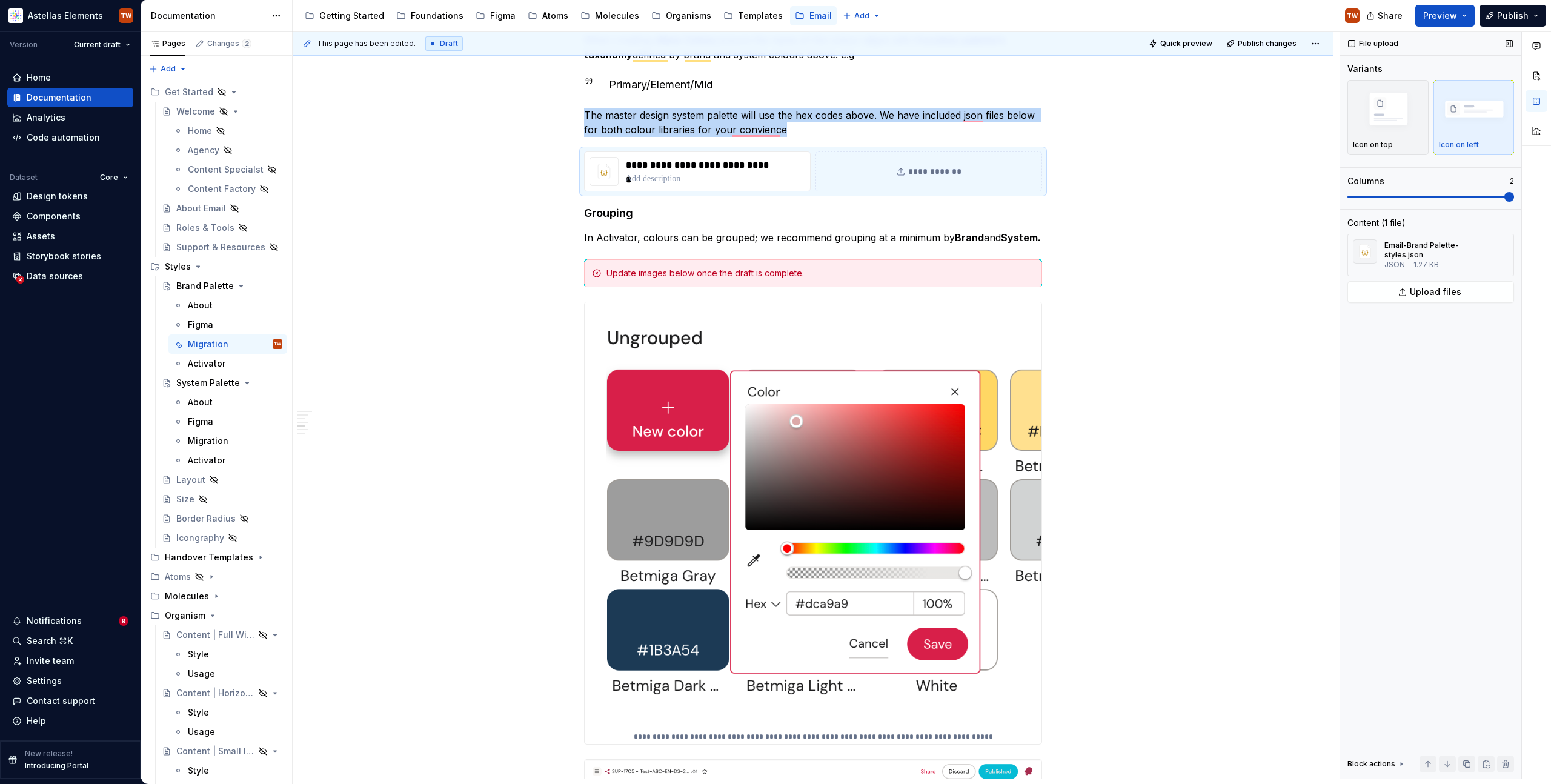
click at [1505, 202] on span at bounding box center [1510, 197] width 10 height 10
click at [1377, 111] on img "button" at bounding box center [1388, 110] width 70 height 47
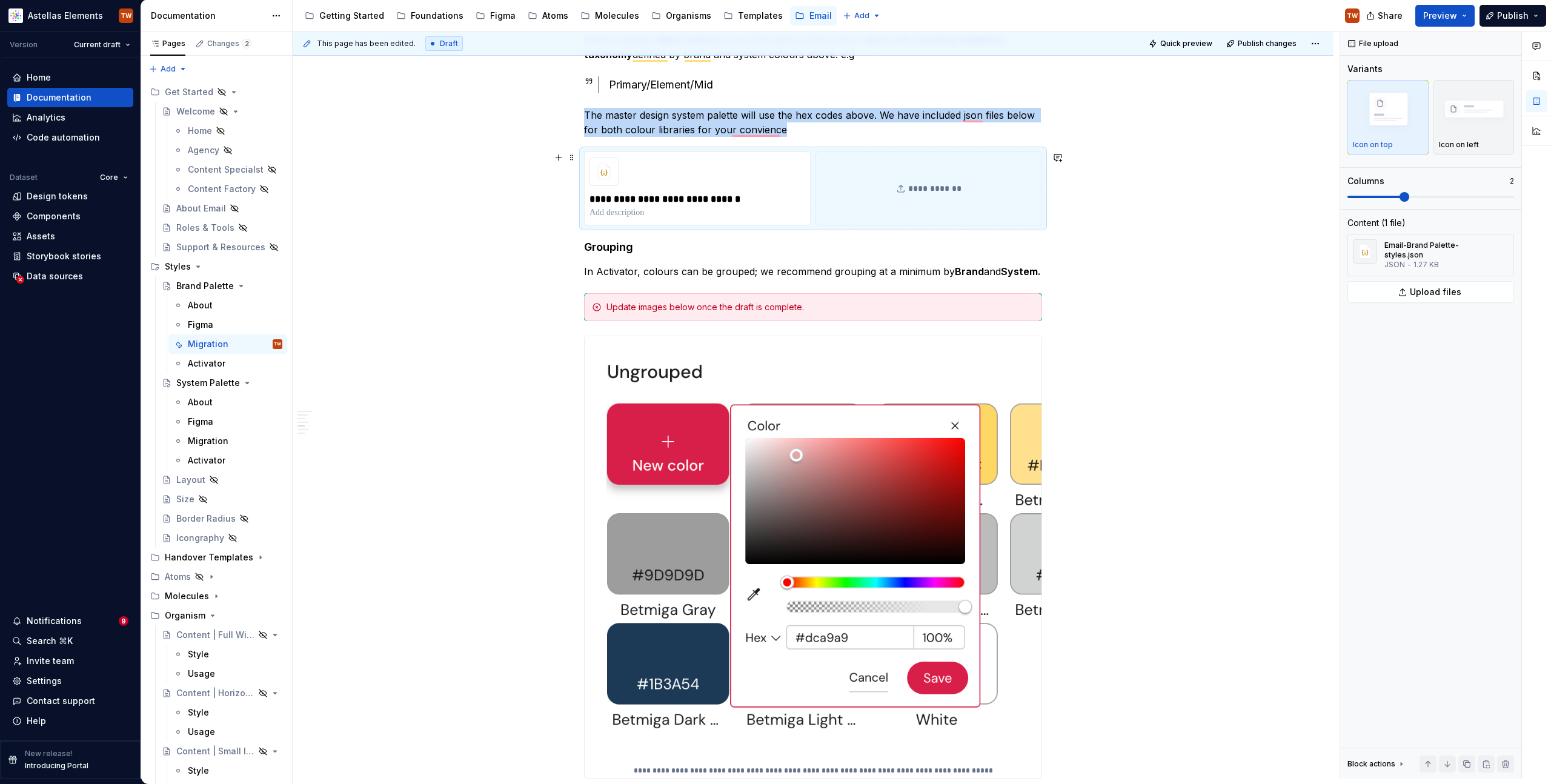
click at [1142, 209] on div "**********" at bounding box center [813, 357] width 1041 height 4954
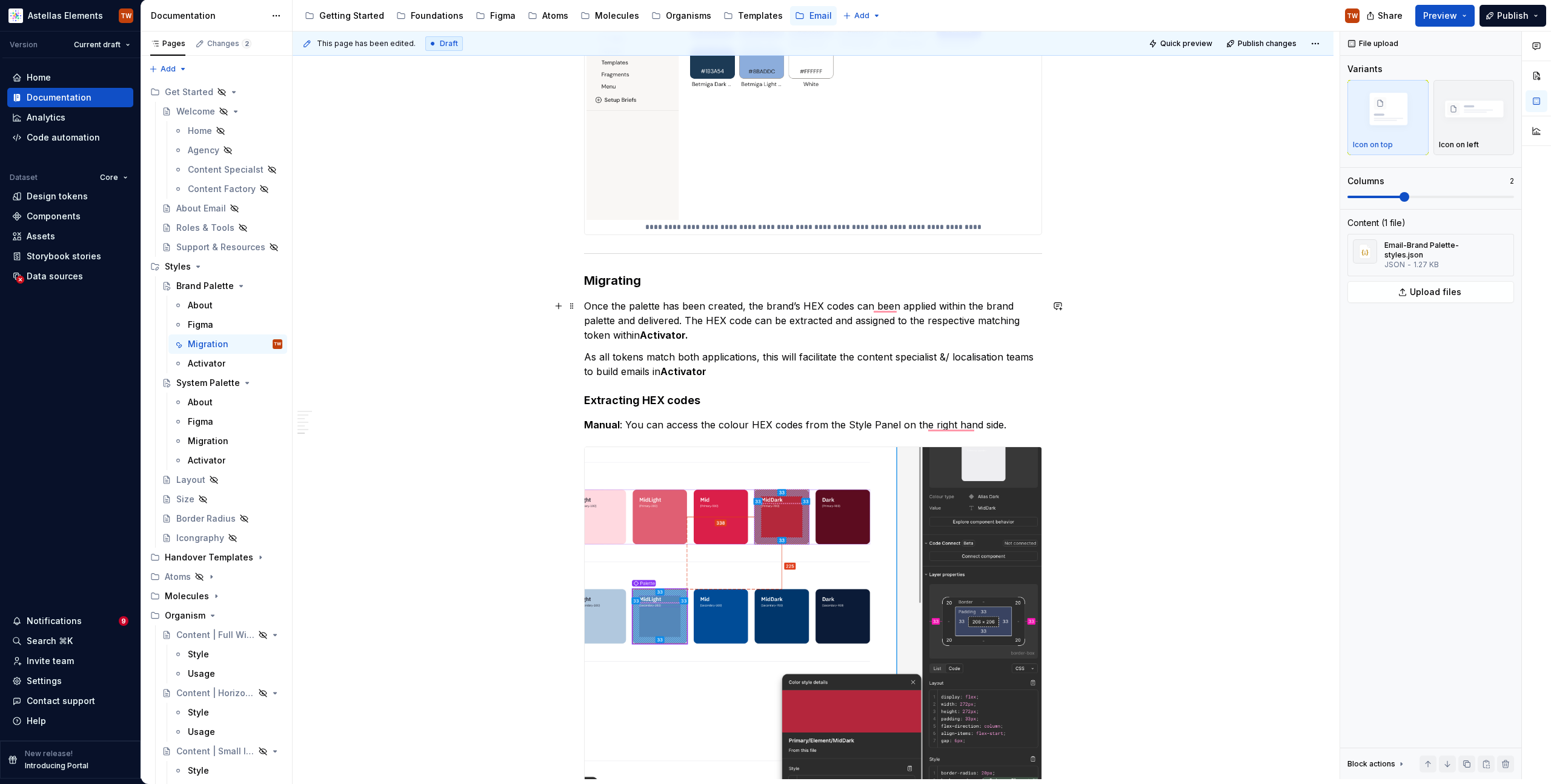
scroll to position [3503, 0]
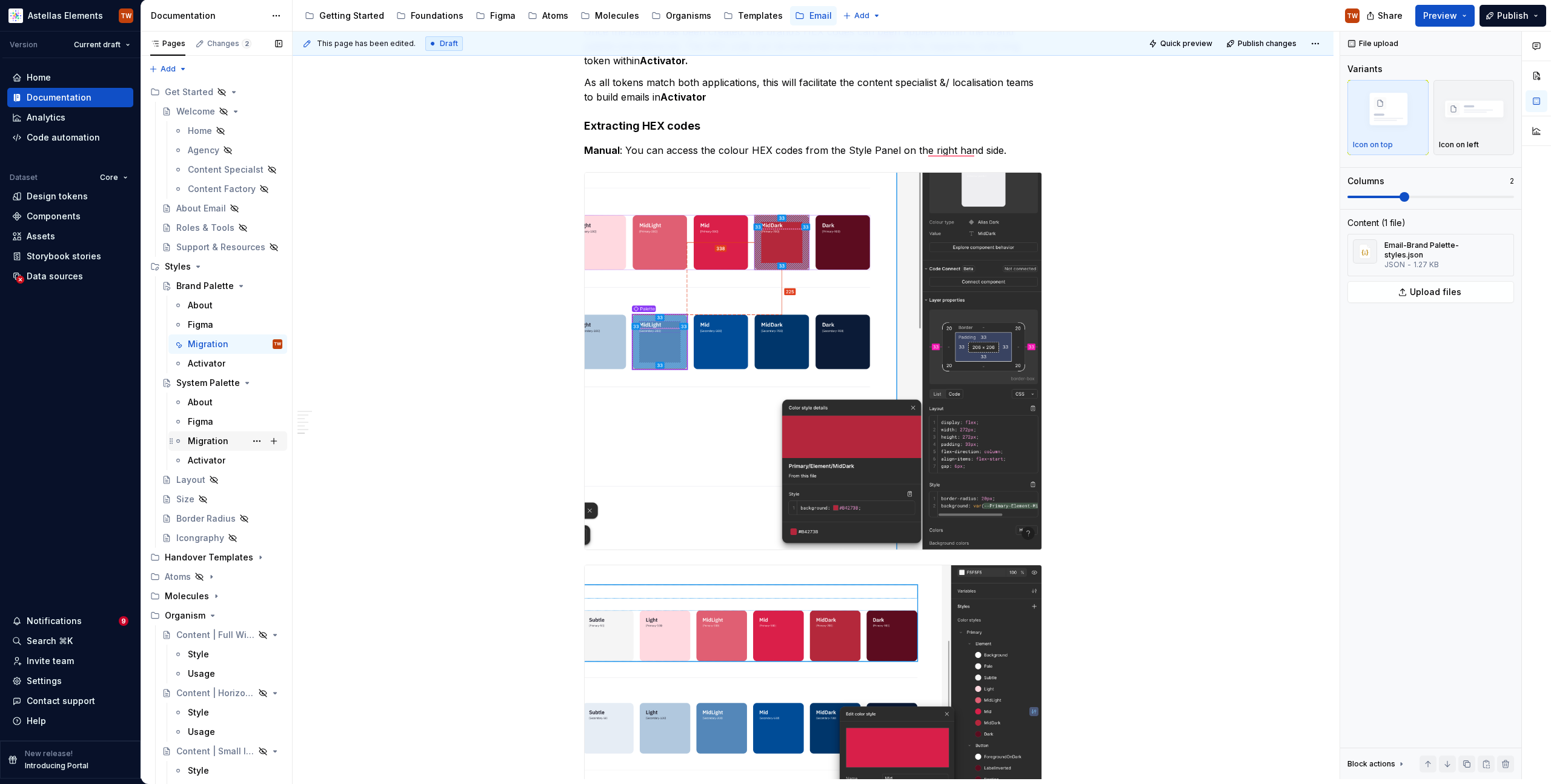
click at [207, 440] on div "Migration" at bounding box center [208, 440] width 40 height 12
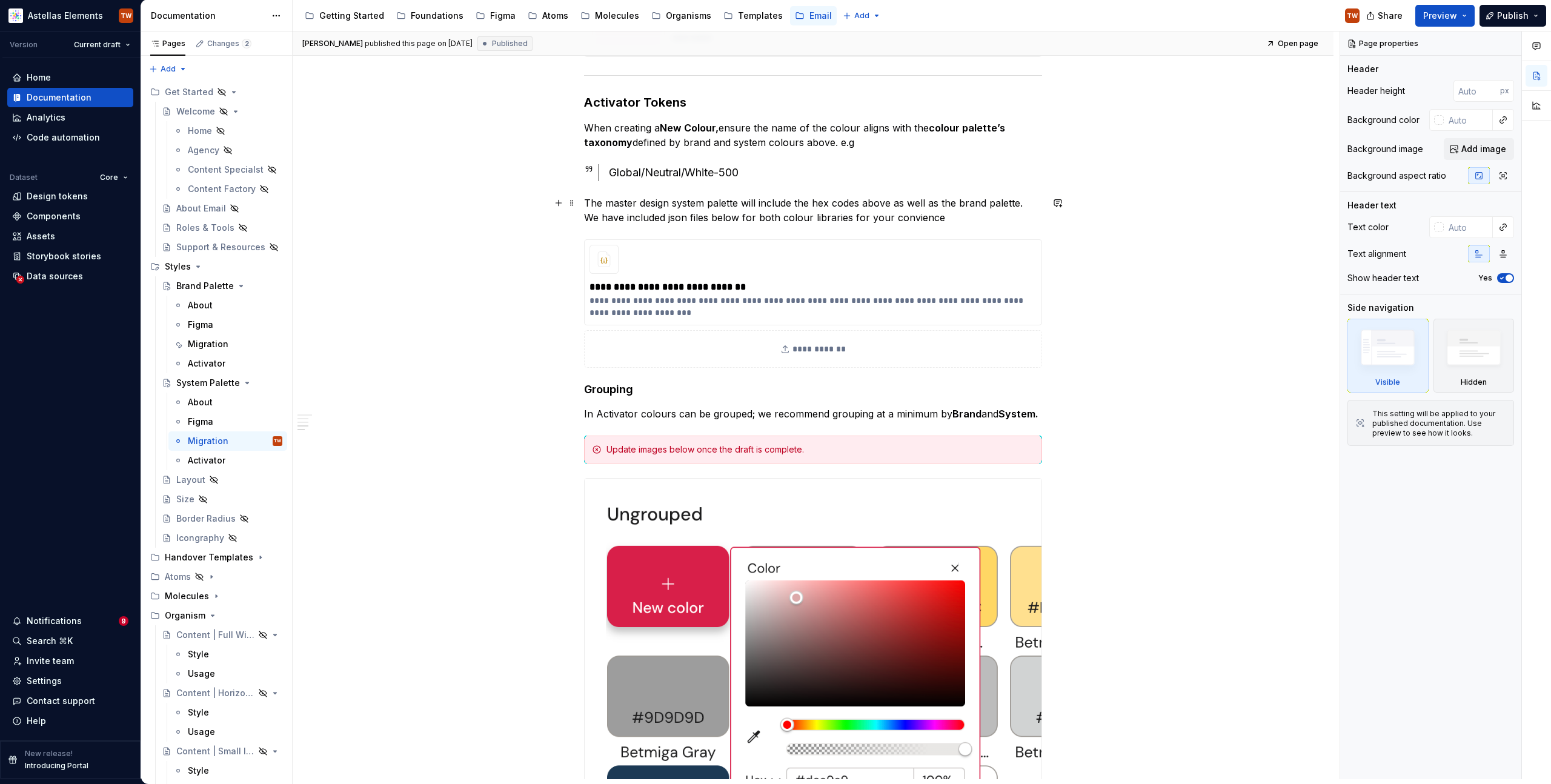
scroll to position [3537, 0]
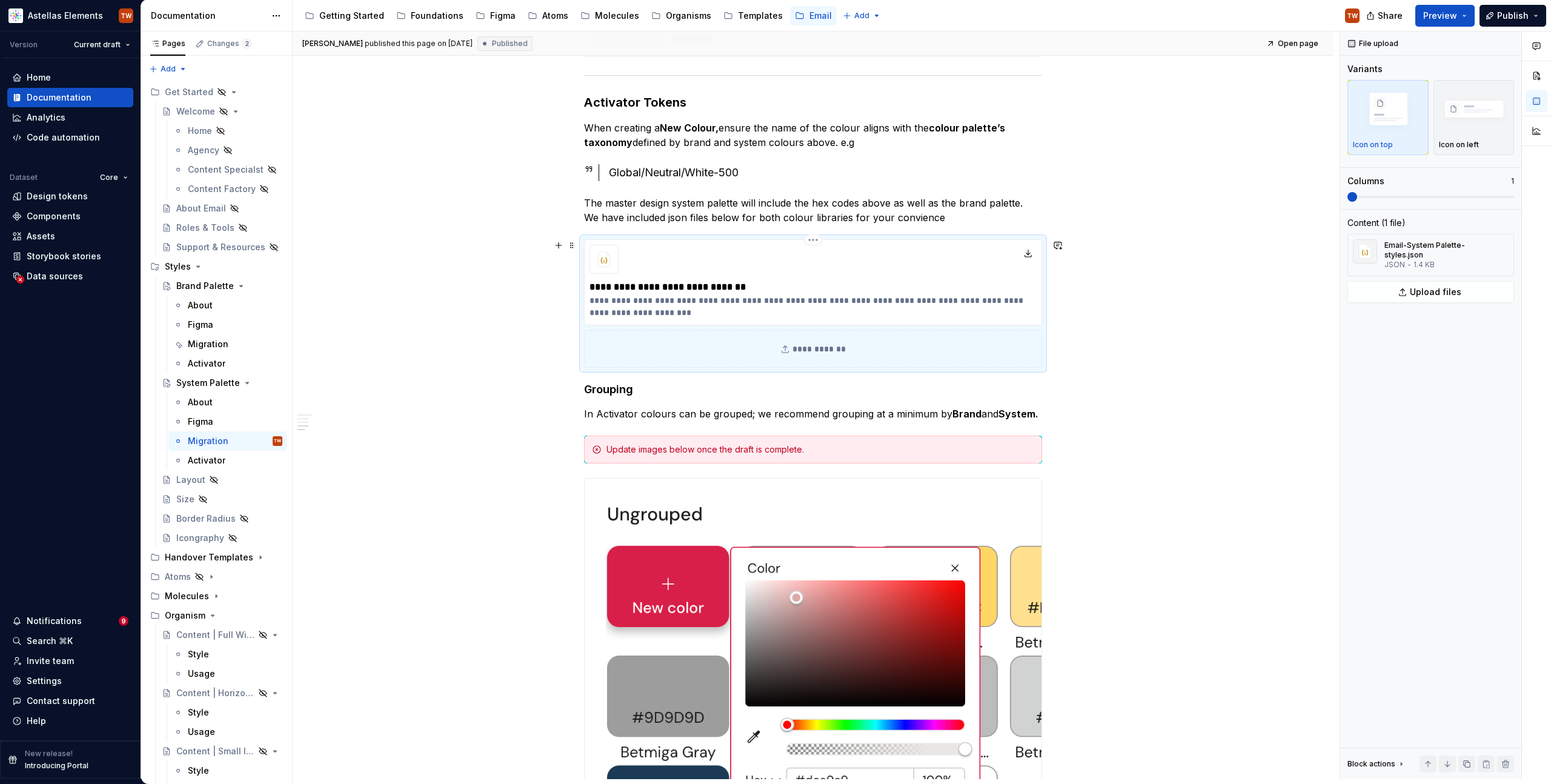
click at [632, 247] on div "**********" at bounding box center [813, 282] width 459 height 86
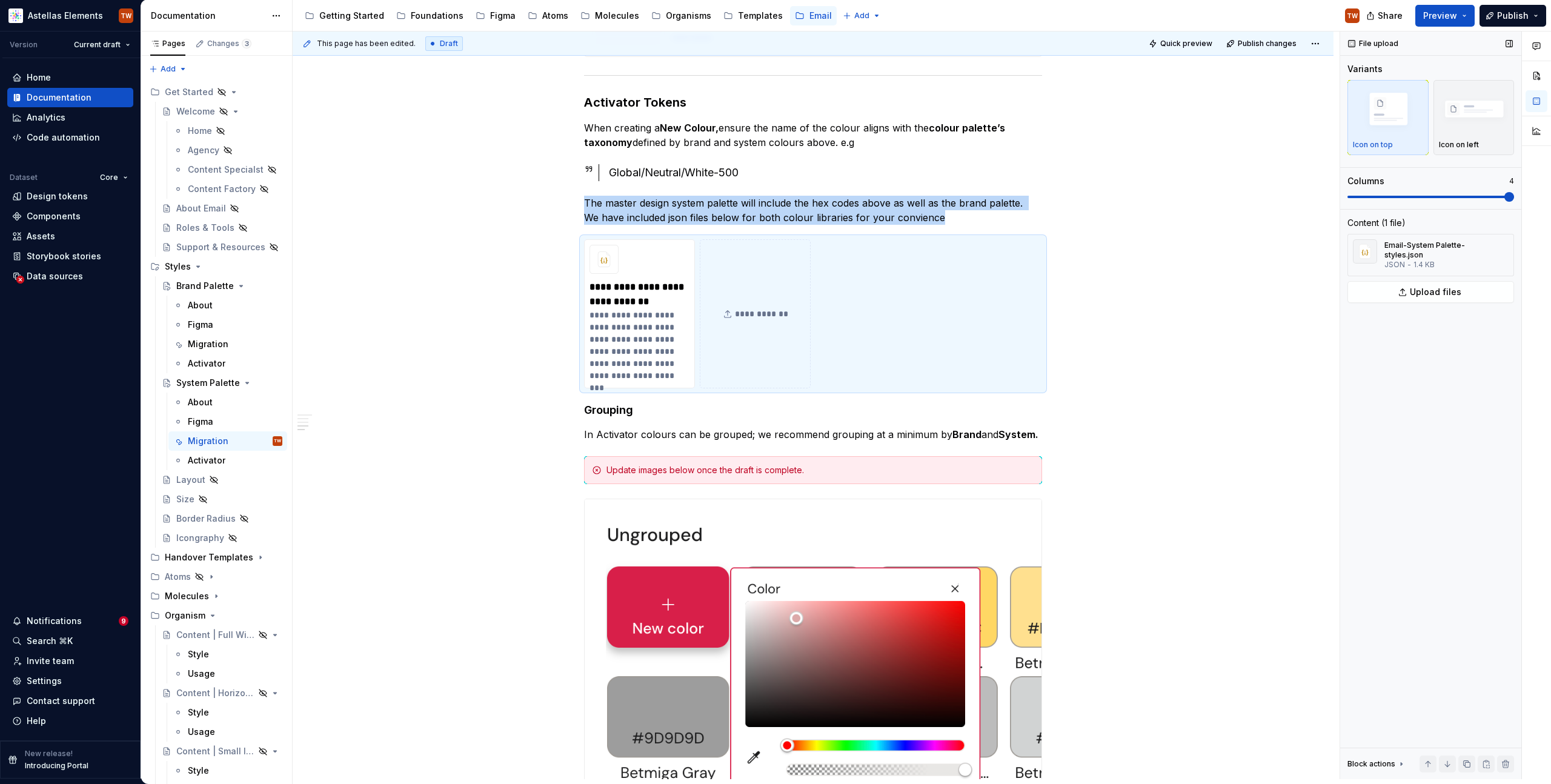
click at [1515, 199] on span at bounding box center [1510, 197] width 10 height 10
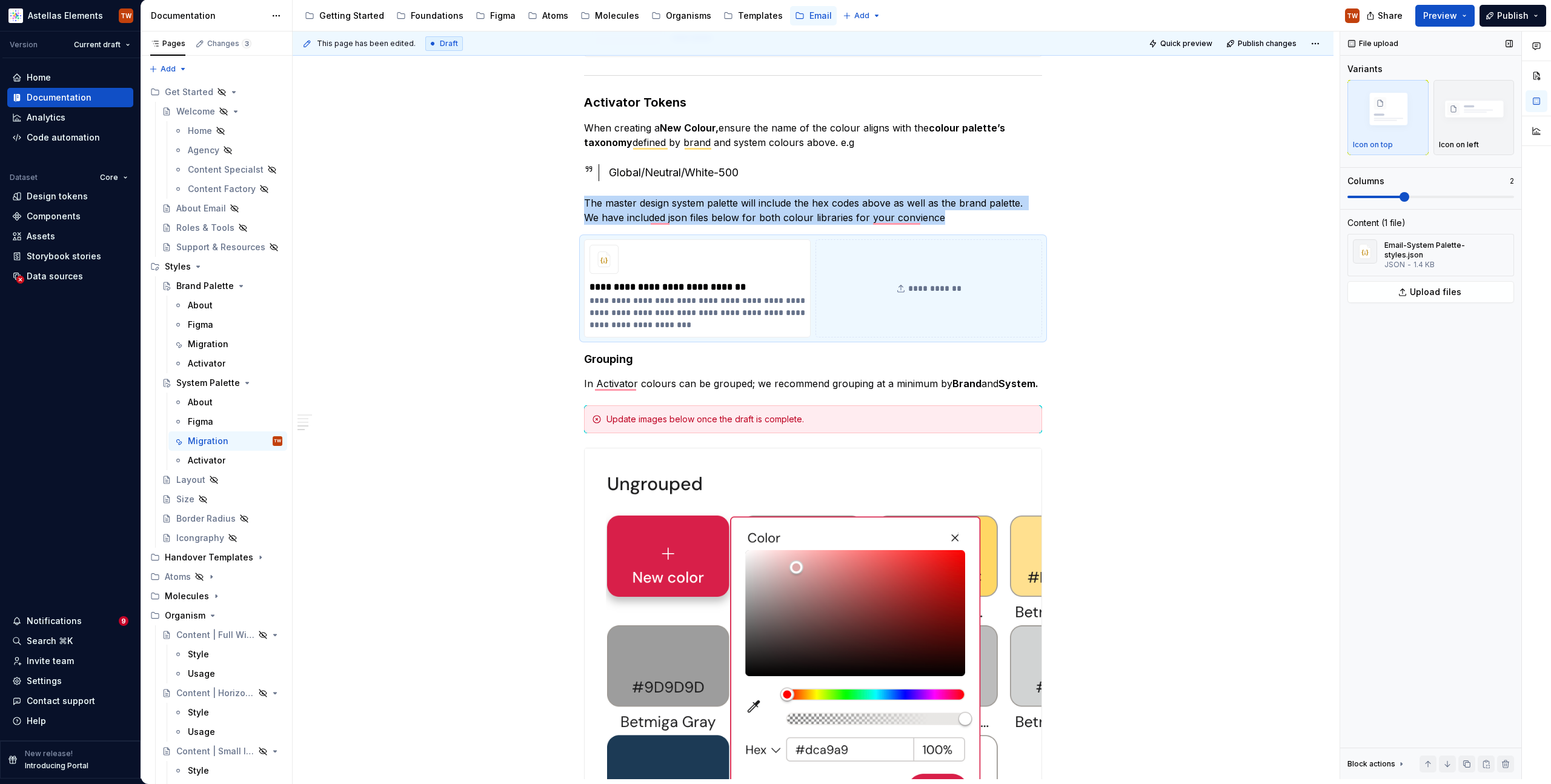
click at [1377, 201] on span at bounding box center [1431, 197] width 167 height 10
click at [206, 342] on div "Migration" at bounding box center [208, 344] width 40 height 12
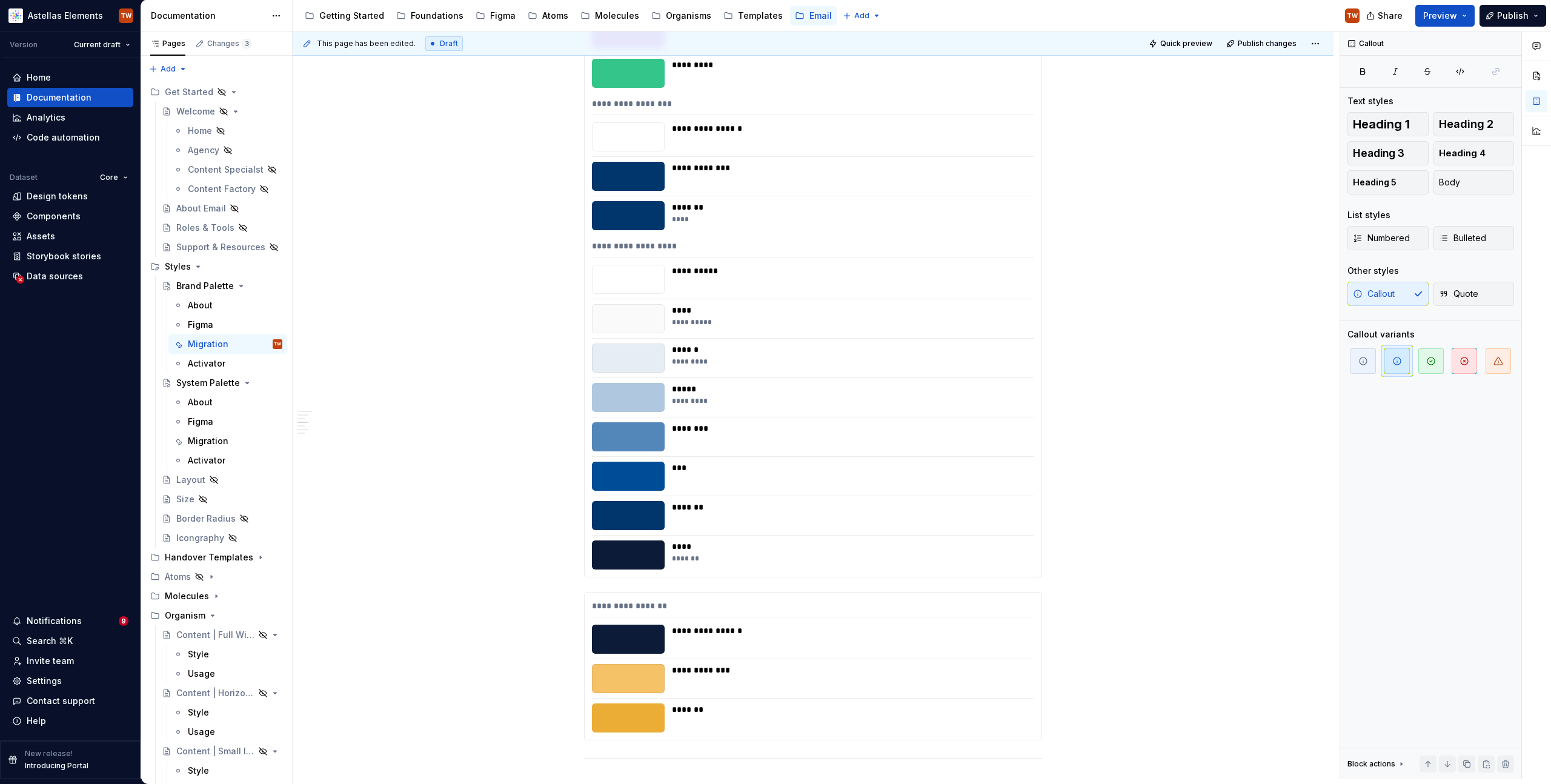
scroll to position [2317, 0]
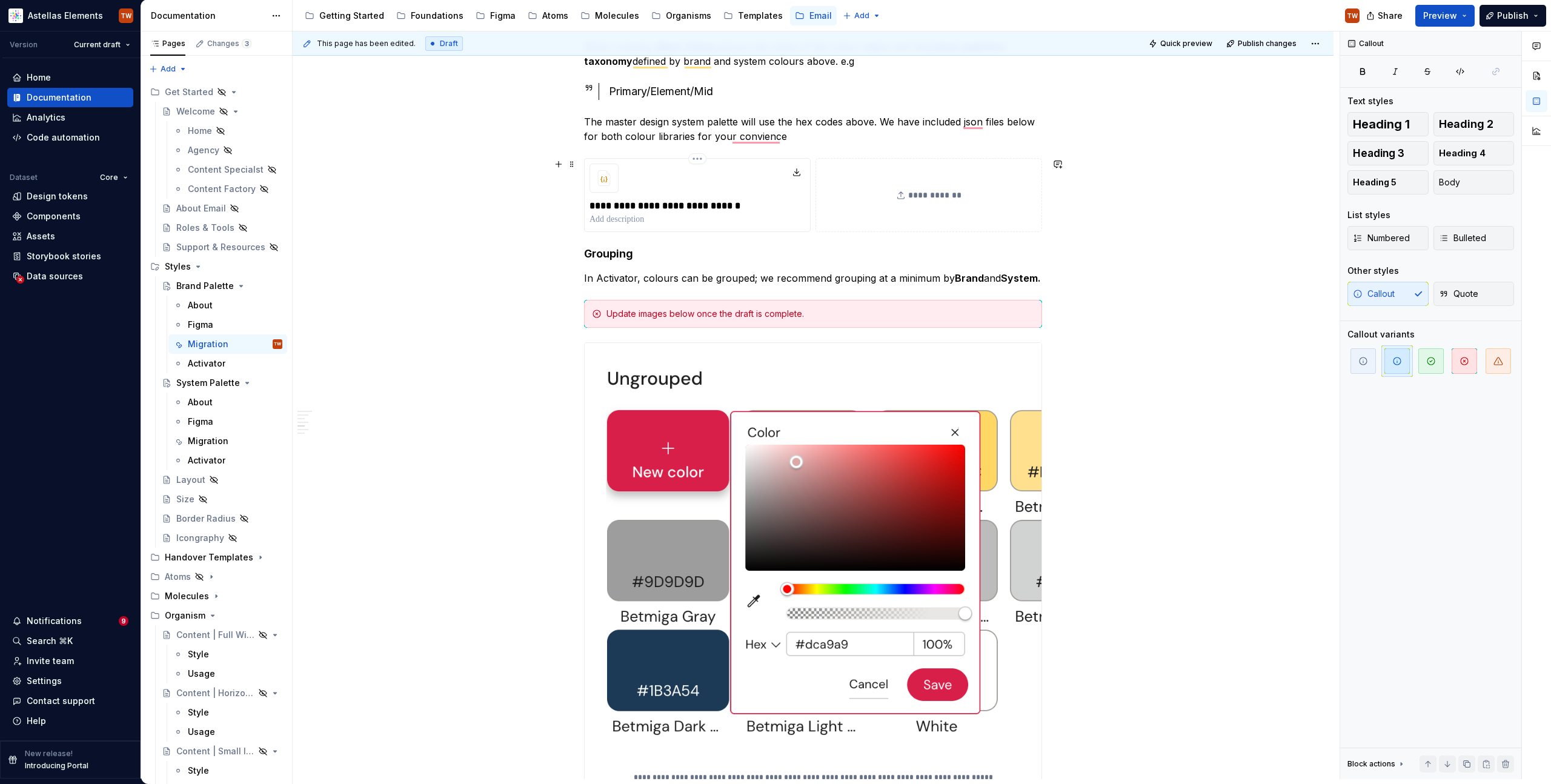
click at [620, 217] on p "To enrich screen reader interactions, please activate Accessibility in Grammarl…" at bounding box center [697, 219] width 216 height 12
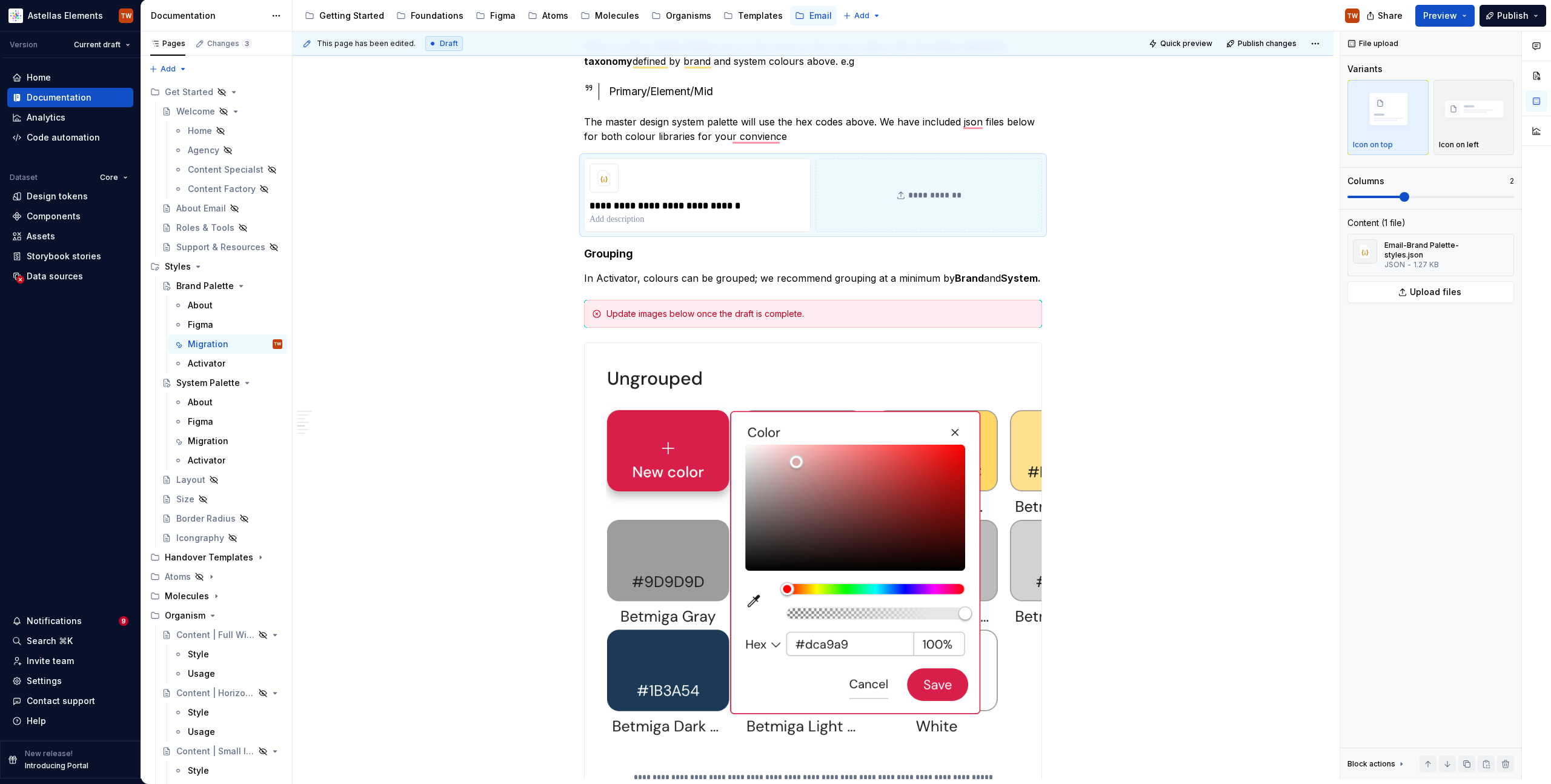
type textarea "*"
paste div "To enrich screen reader interactions, please activate Accessibility in Grammarl…"
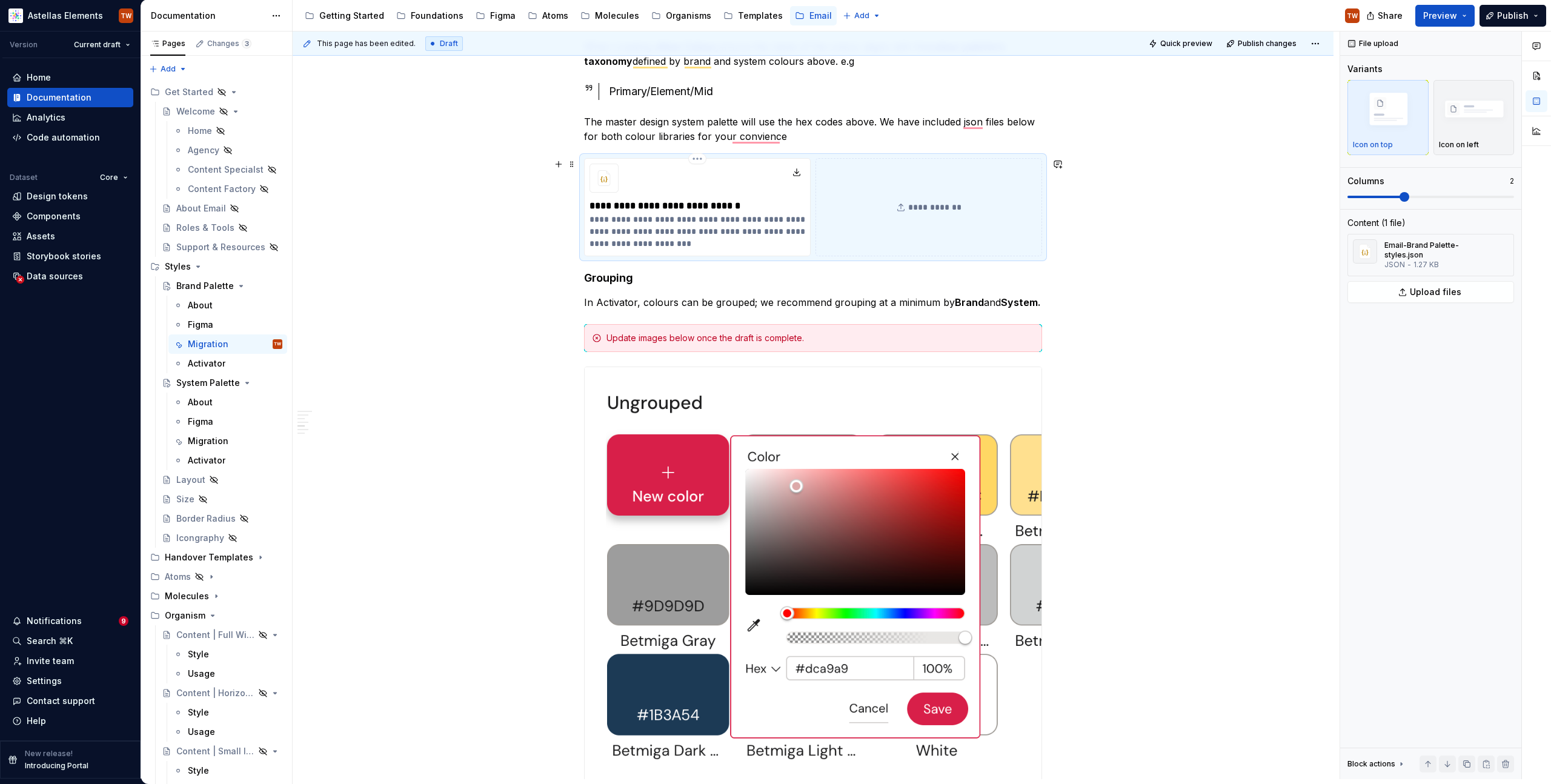
click at [600, 221] on p "**********" at bounding box center [697, 231] width 216 height 36
click at [662, 231] on p "**********" at bounding box center [697, 231] width 216 height 36
click at [705, 245] on p "**********" at bounding box center [697, 231] width 216 height 36
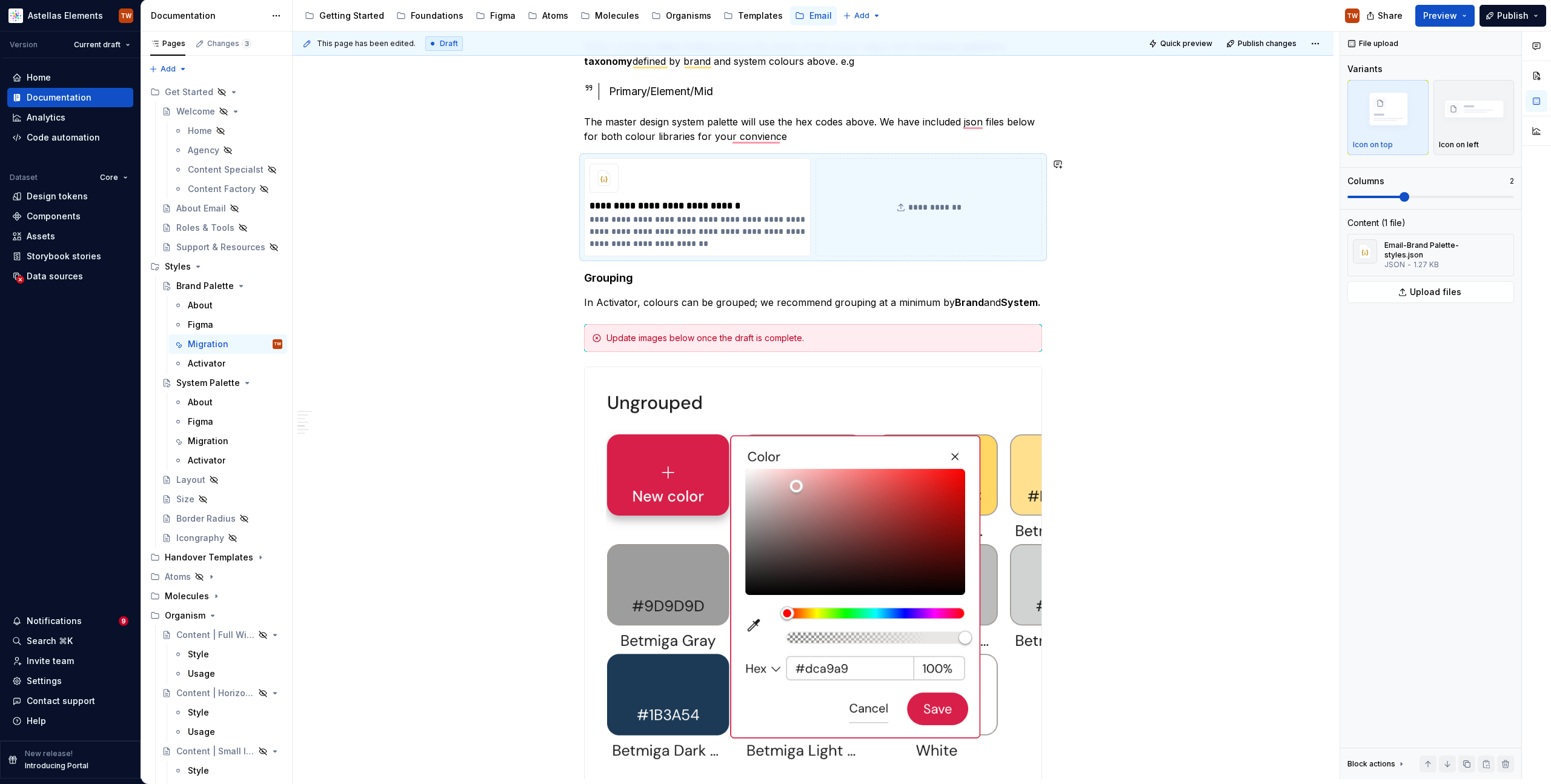
click at [528, 281] on div "**********" at bounding box center [813, 376] width 1041 height 4978
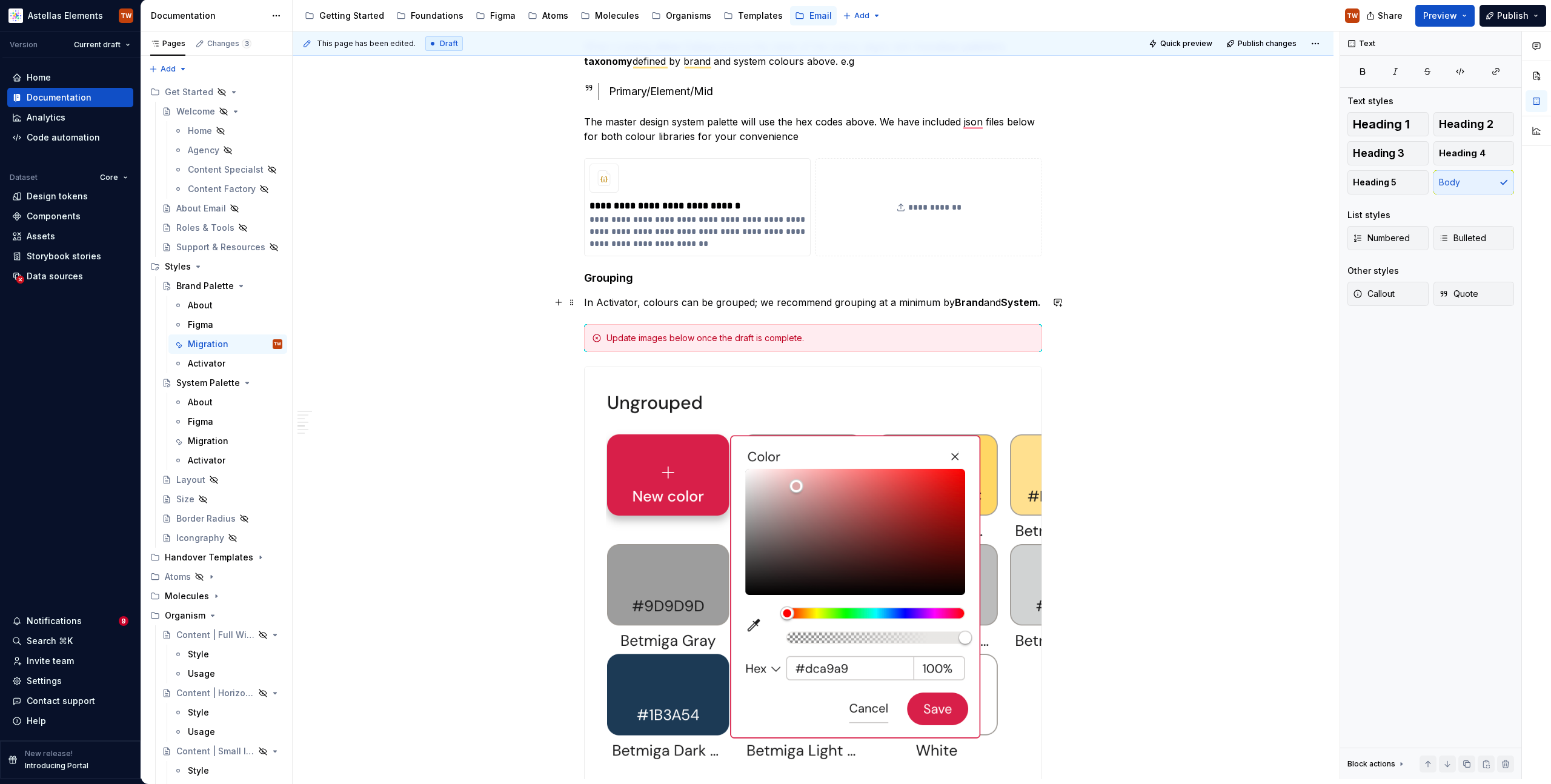
click at [466, 305] on div "**********" at bounding box center [813, 376] width 1041 height 4978
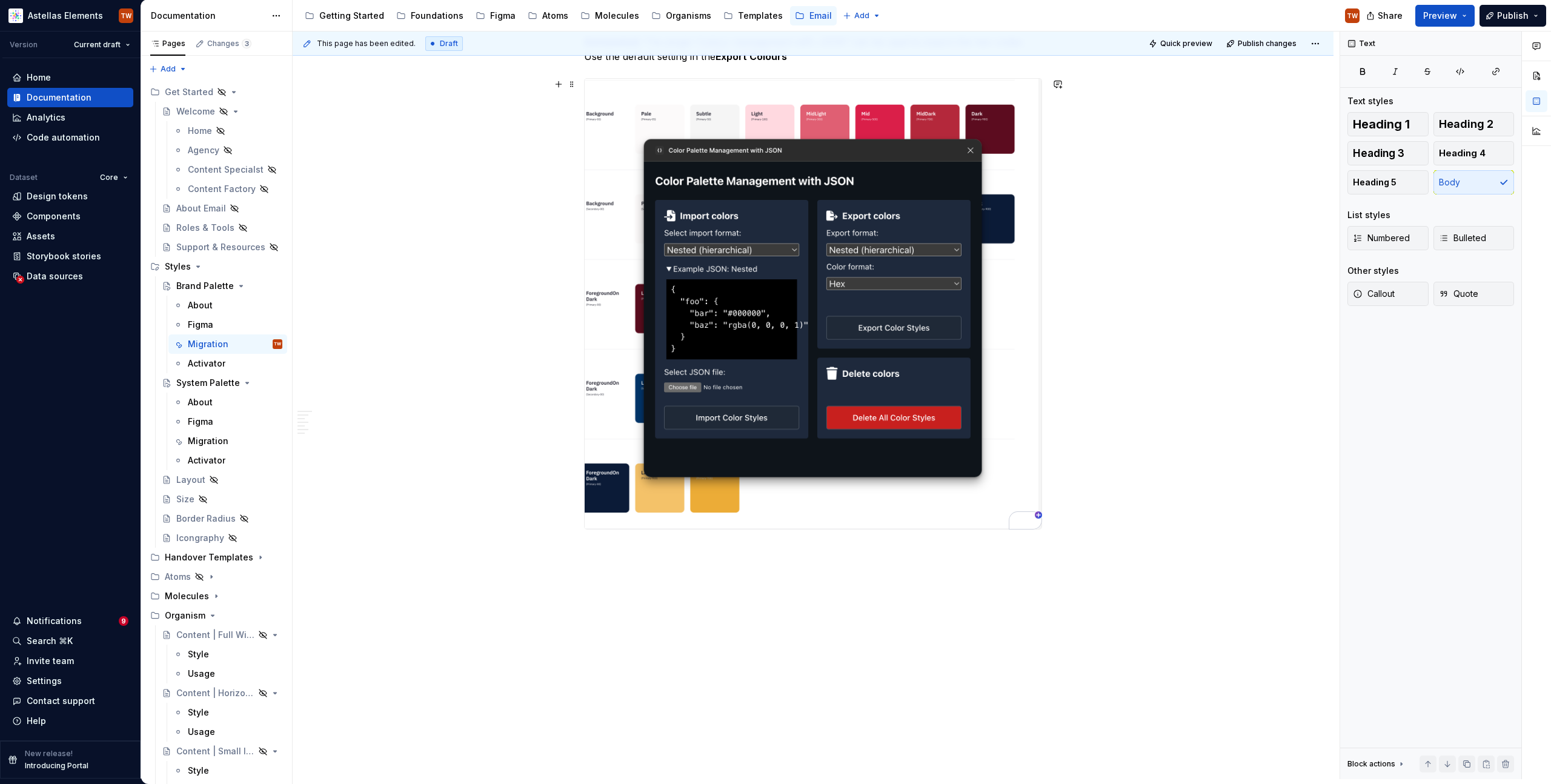
scroll to position [4402, 0]
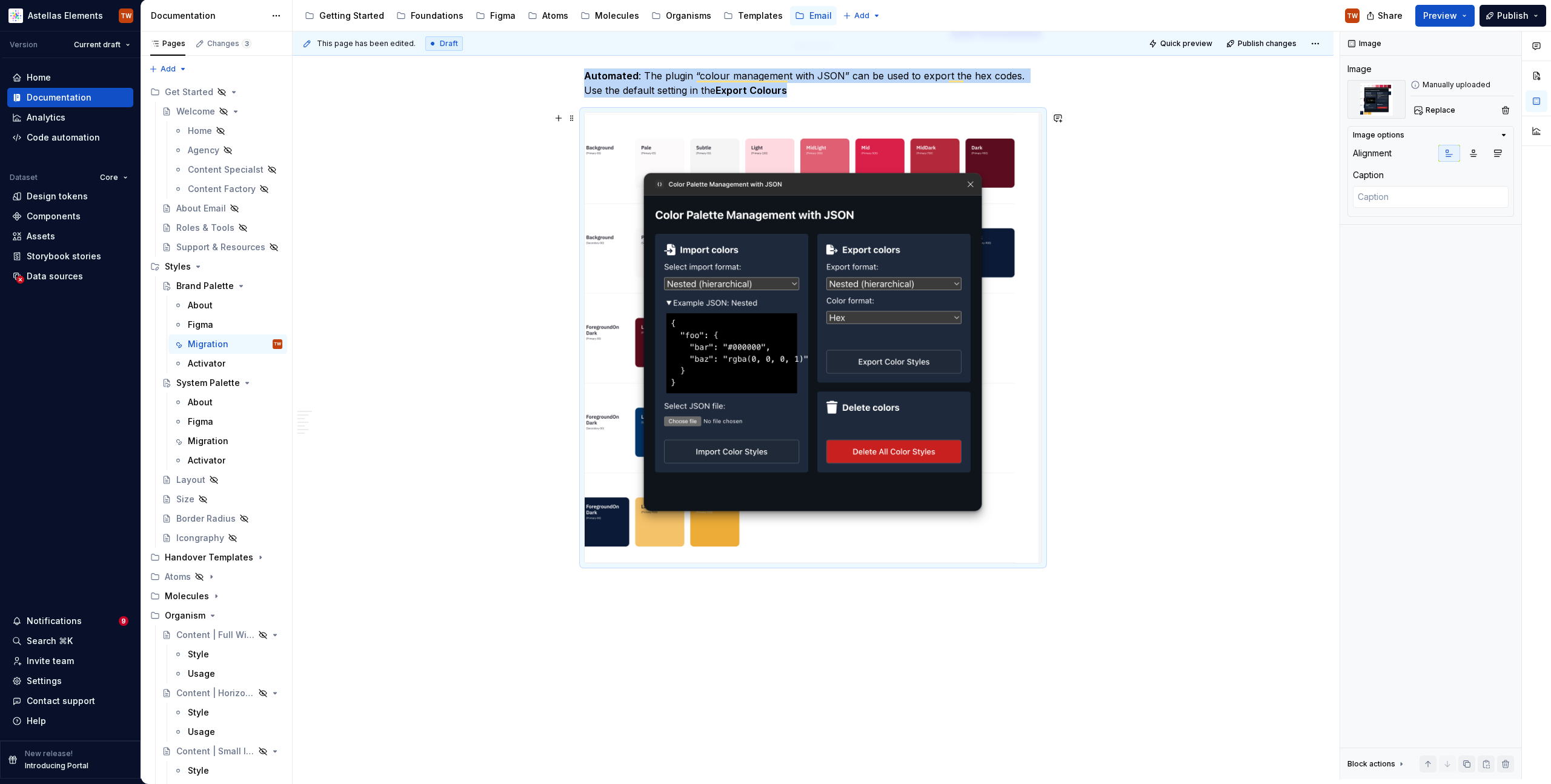
scroll to position [4302, 0]
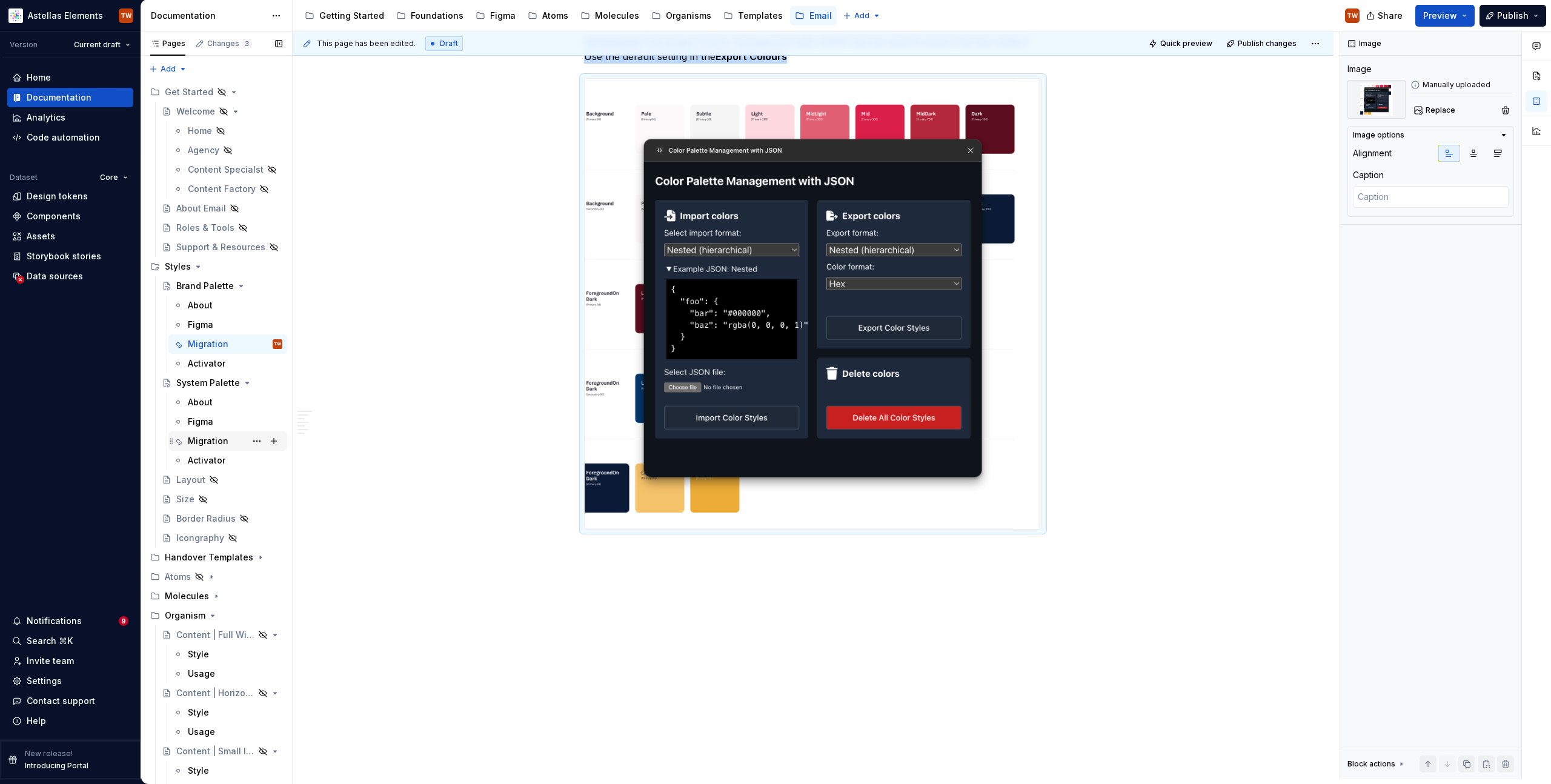
click at [214, 442] on div "Migration" at bounding box center [208, 440] width 40 height 12
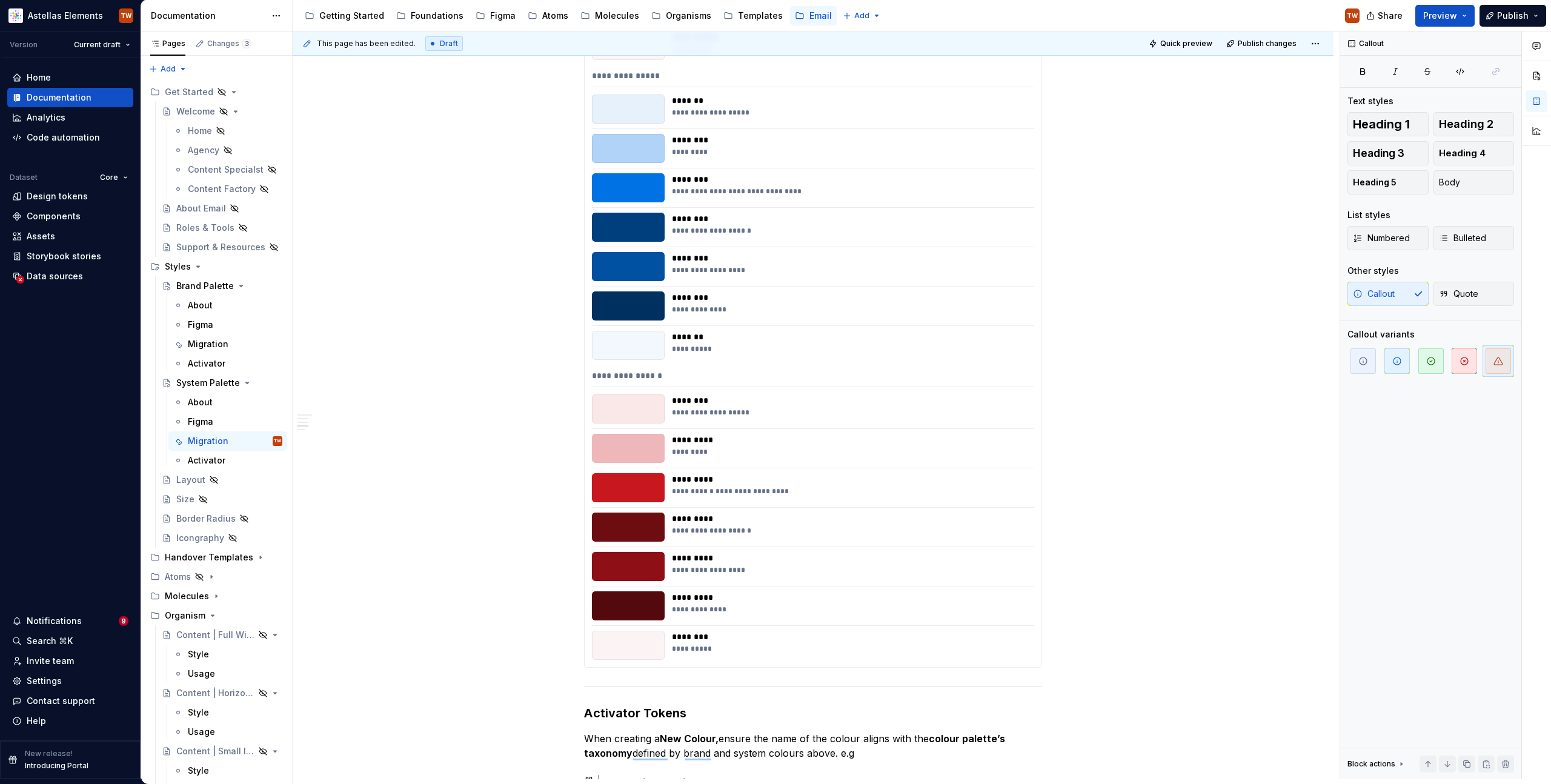
drag, startPoint x: 575, startPoint y: 198, endPoint x: 451, endPoint y: 4, distance: 230.2
type textarea "*"
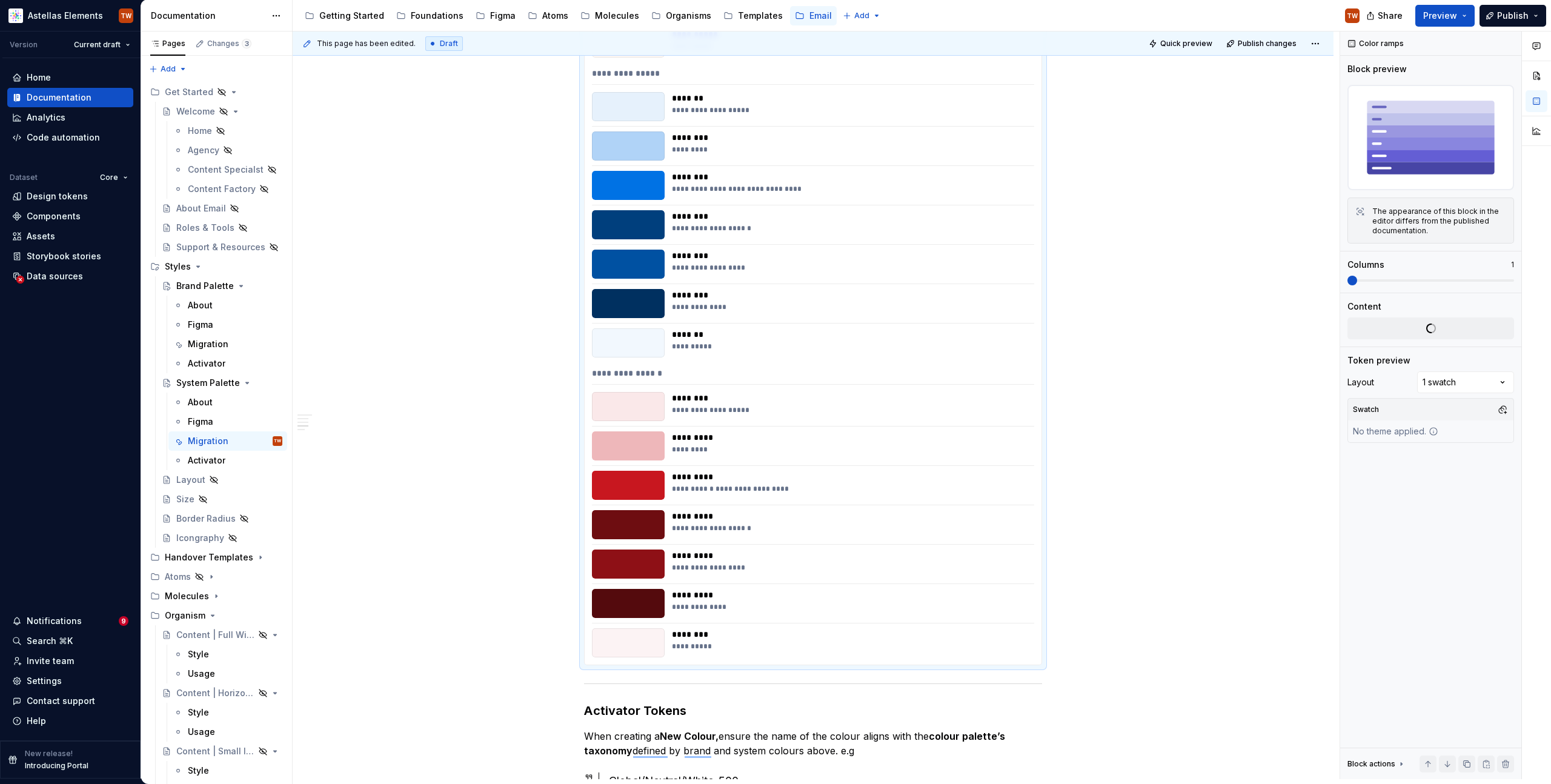
click at [624, 379] on div "**********" at bounding box center [813, 376] width 442 height 18
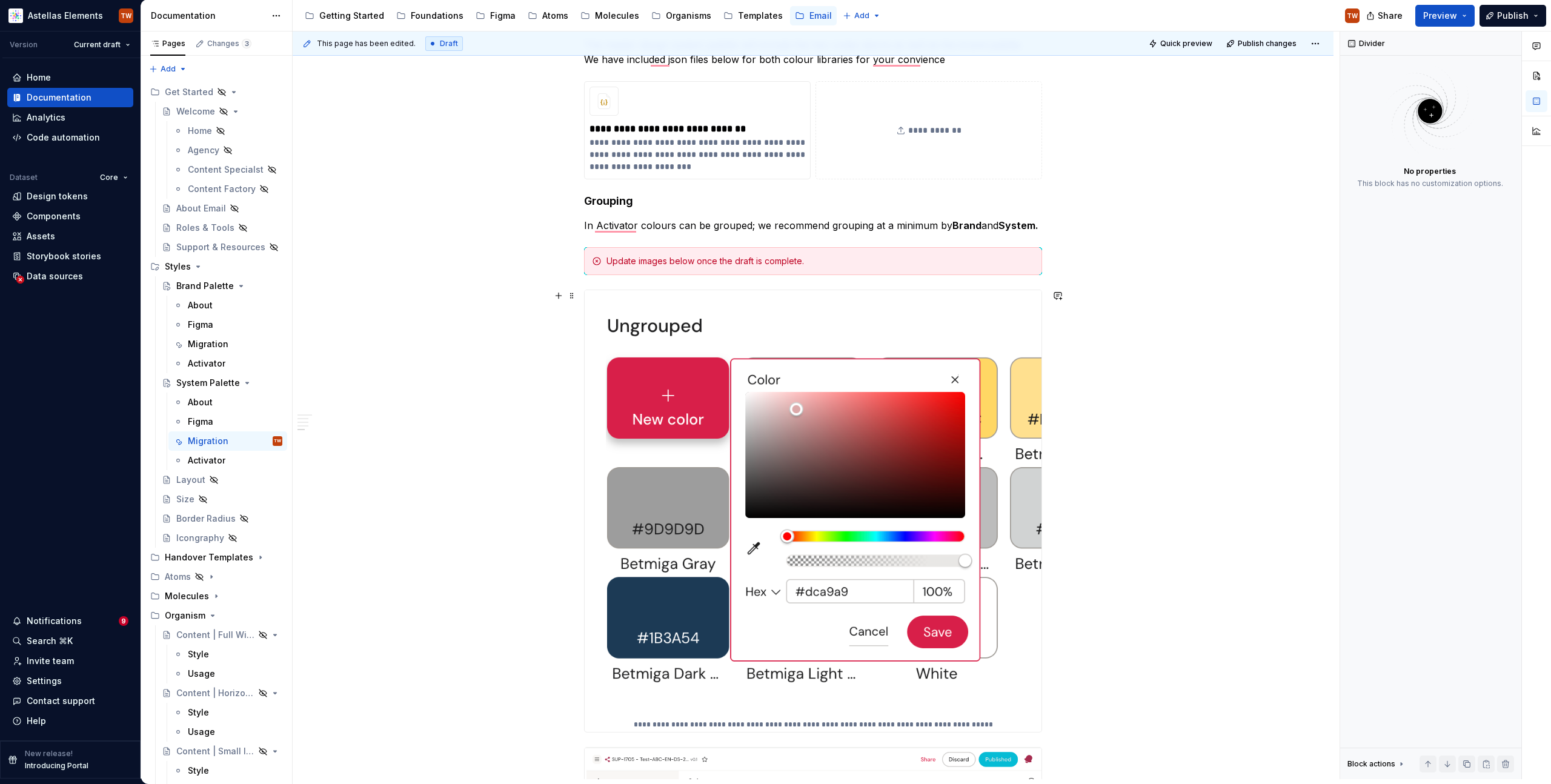
scroll to position [2476, 0]
type textarea "*"
